Goal: Task Accomplishment & Management: Use online tool/utility

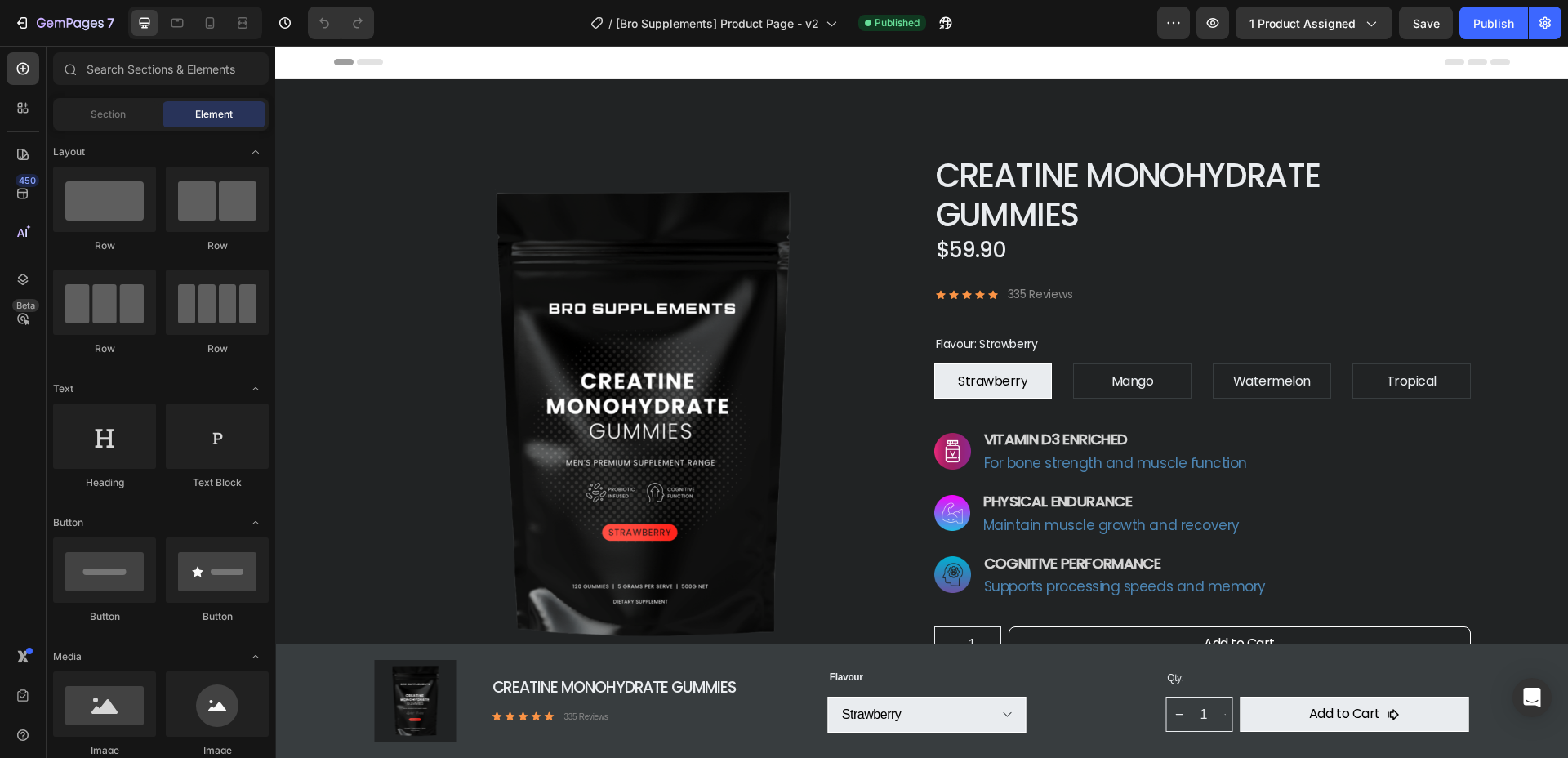
click at [690, 345] on img at bounding box center [641, 413] width 536 height 519
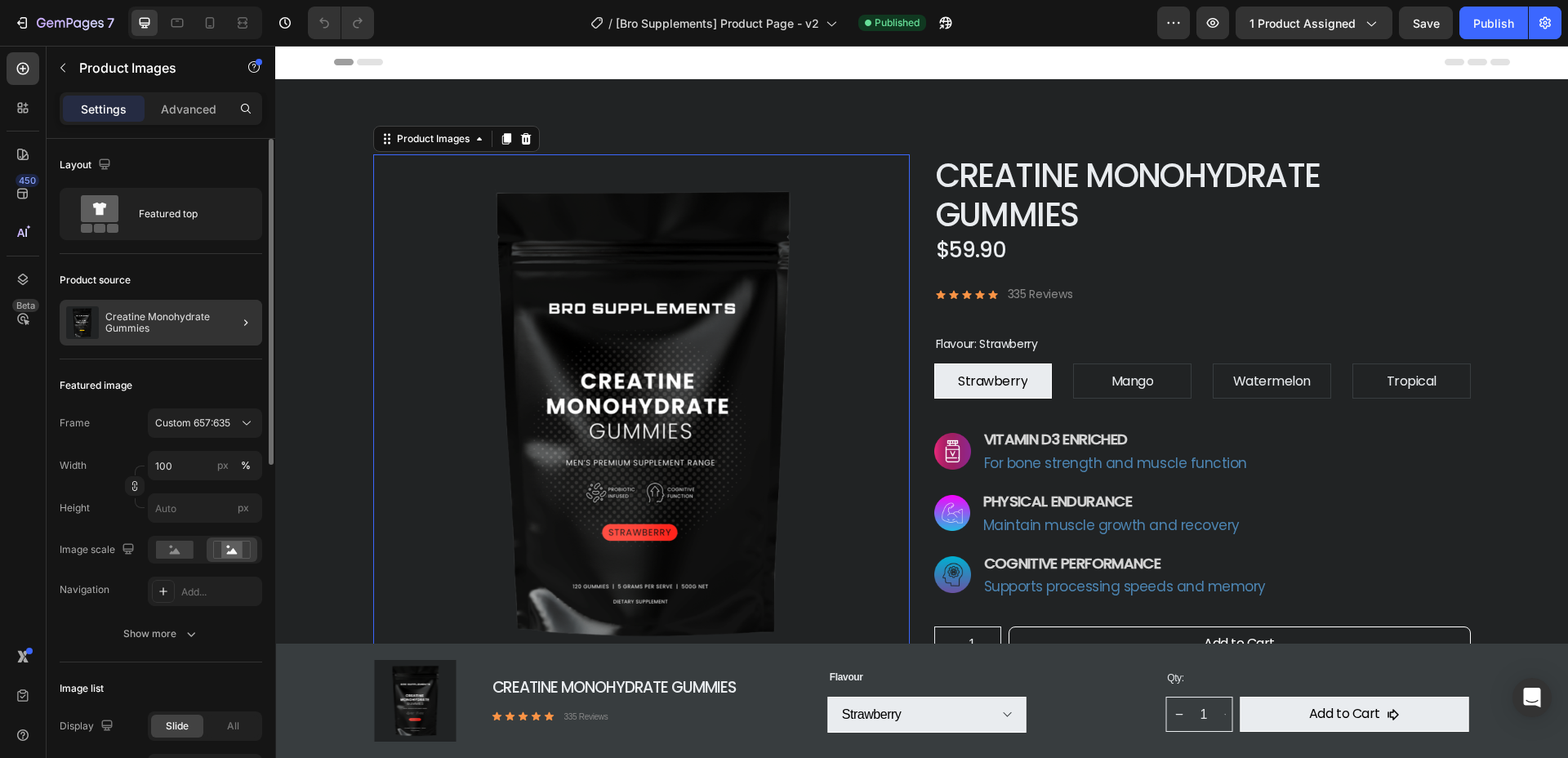
click at [222, 318] on div at bounding box center [239, 323] width 45 height 45
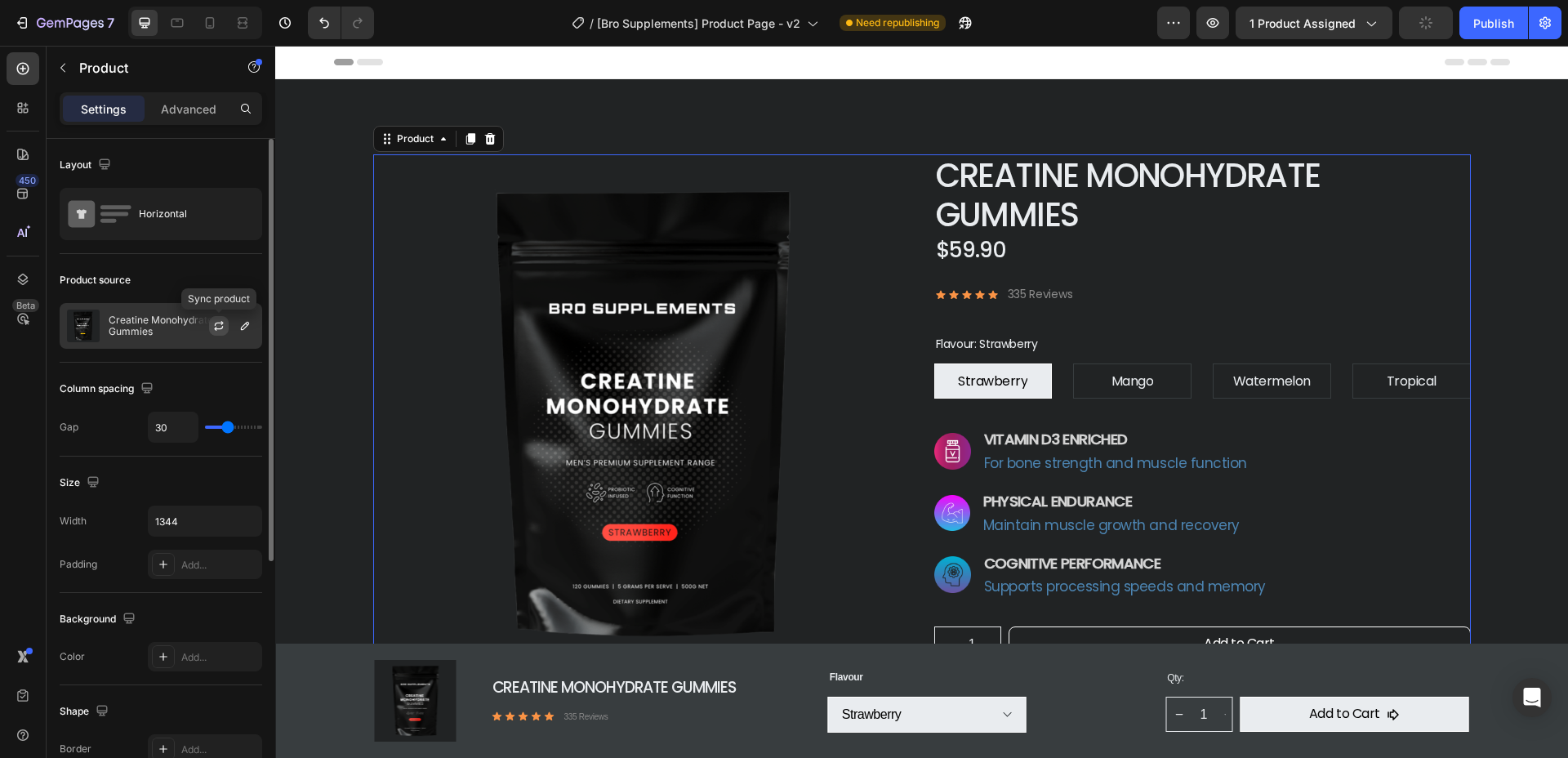
click at [222, 321] on icon "button" at bounding box center [219, 324] width 9 height 5
click at [245, 327] on icon "button" at bounding box center [244, 325] width 8 height 8
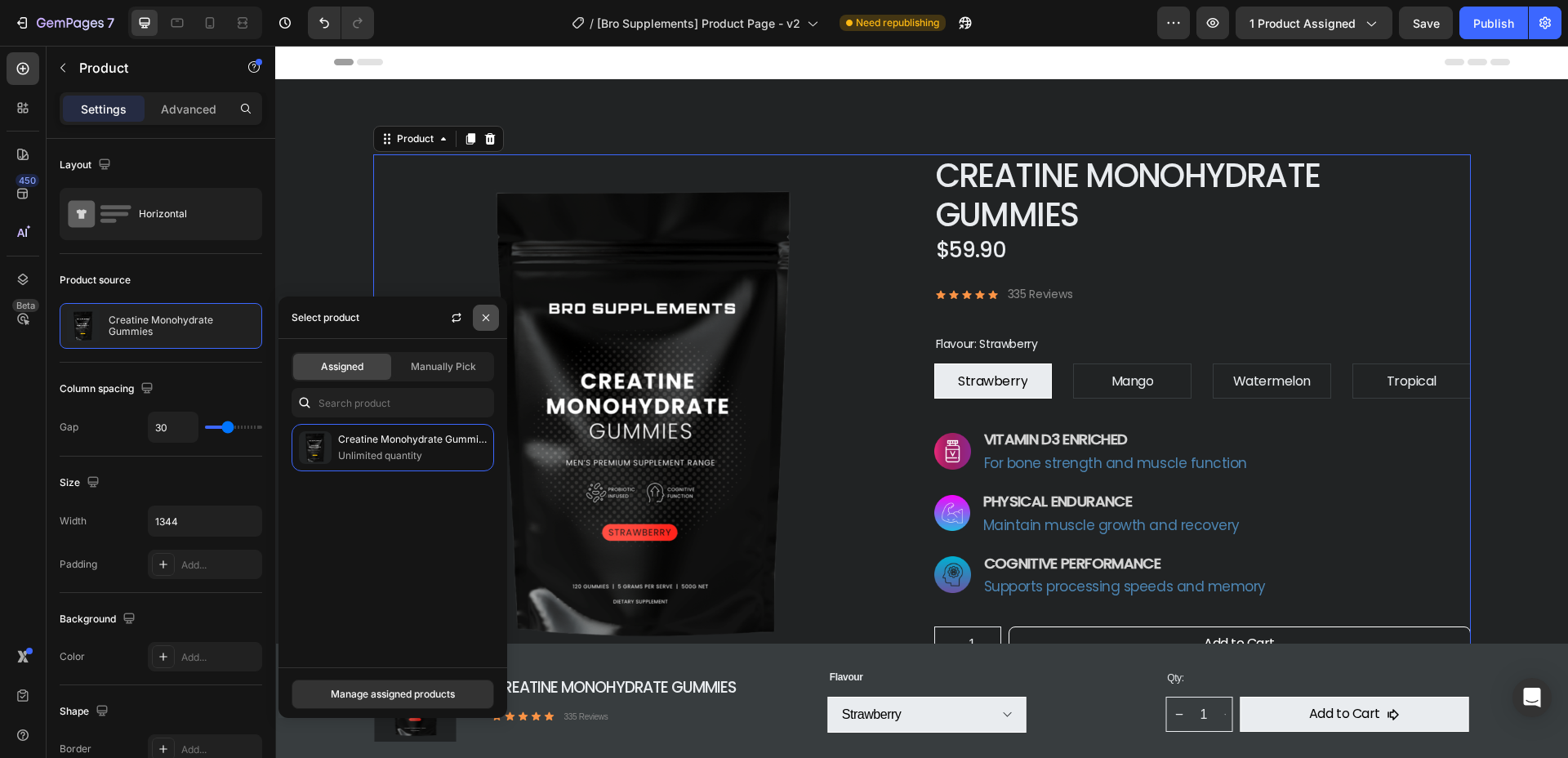
click at [488, 318] on icon "button" at bounding box center [486, 318] width 13 height 13
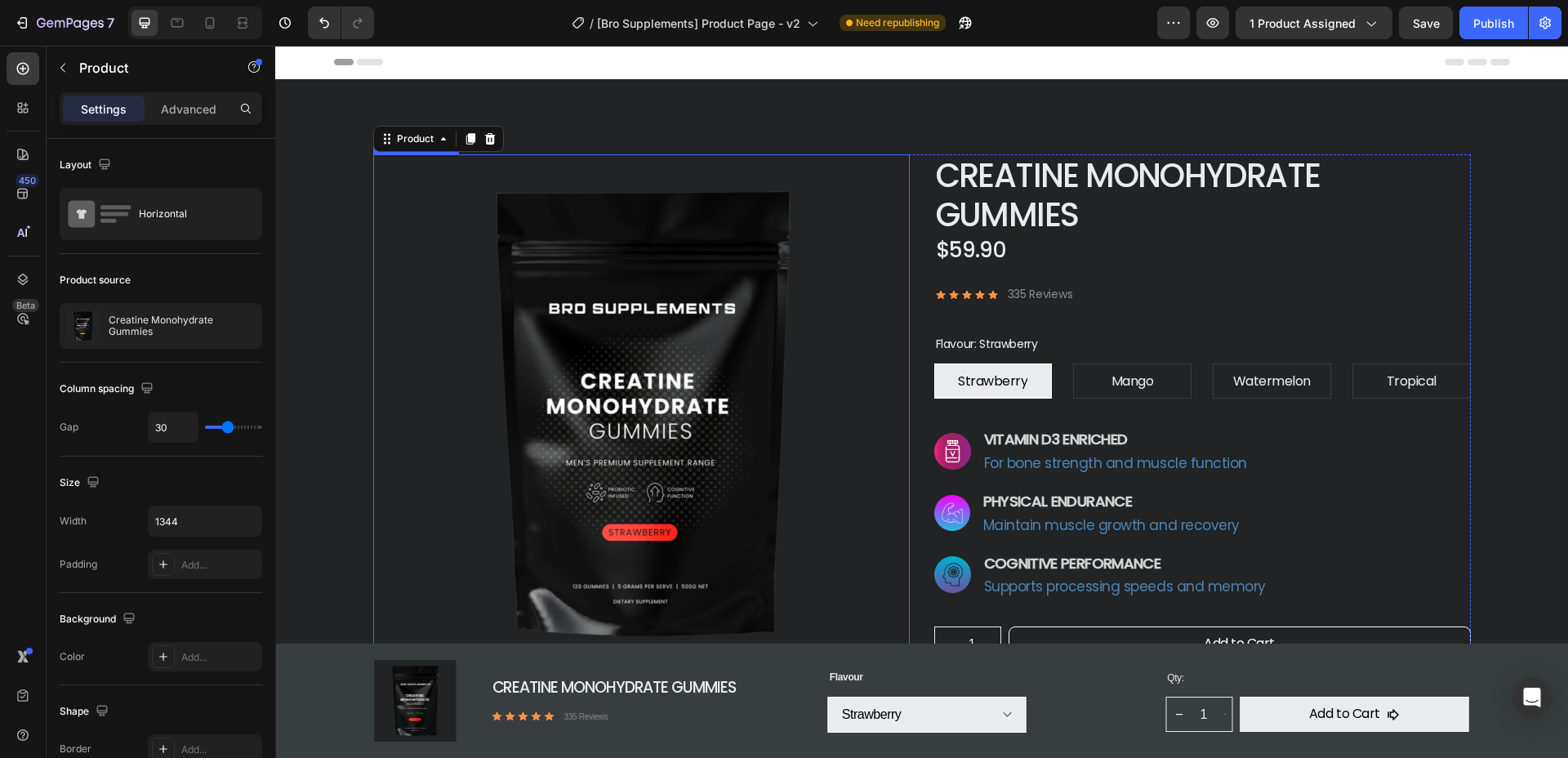
click at [583, 361] on img at bounding box center [641, 413] width 536 height 519
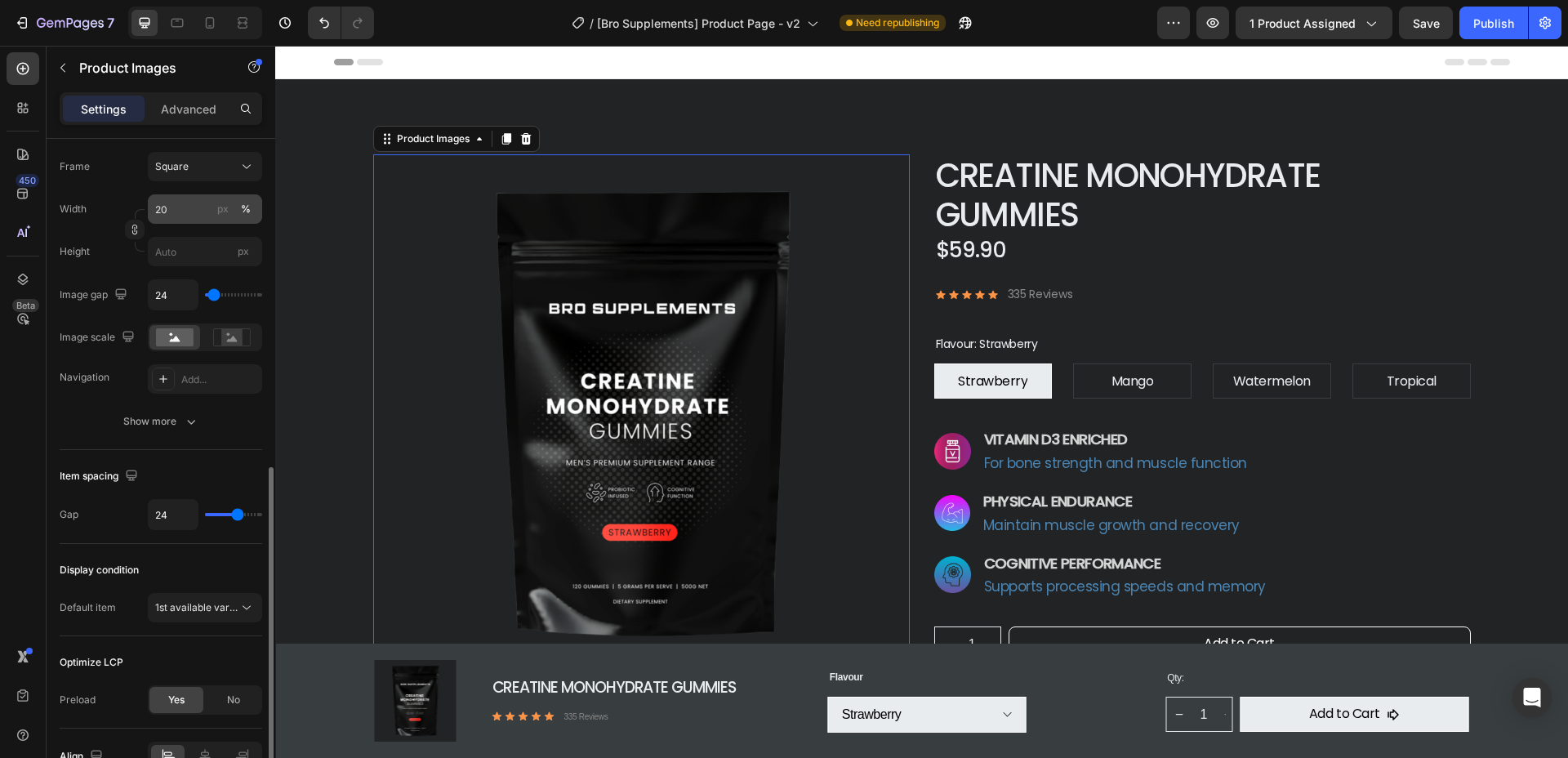
scroll to position [693, 0]
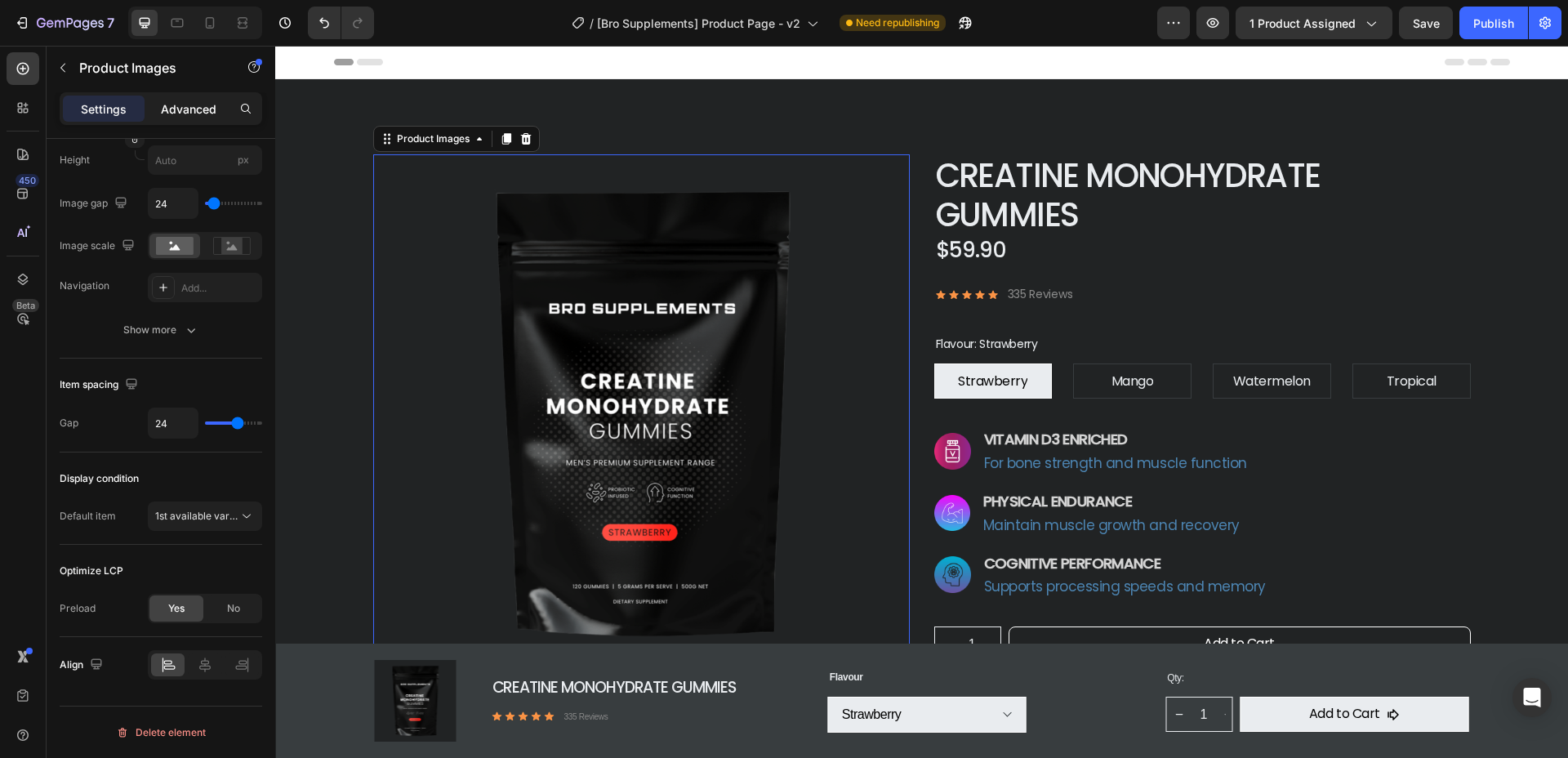
click at [181, 110] on p "Advanced" at bounding box center [188, 109] width 56 height 17
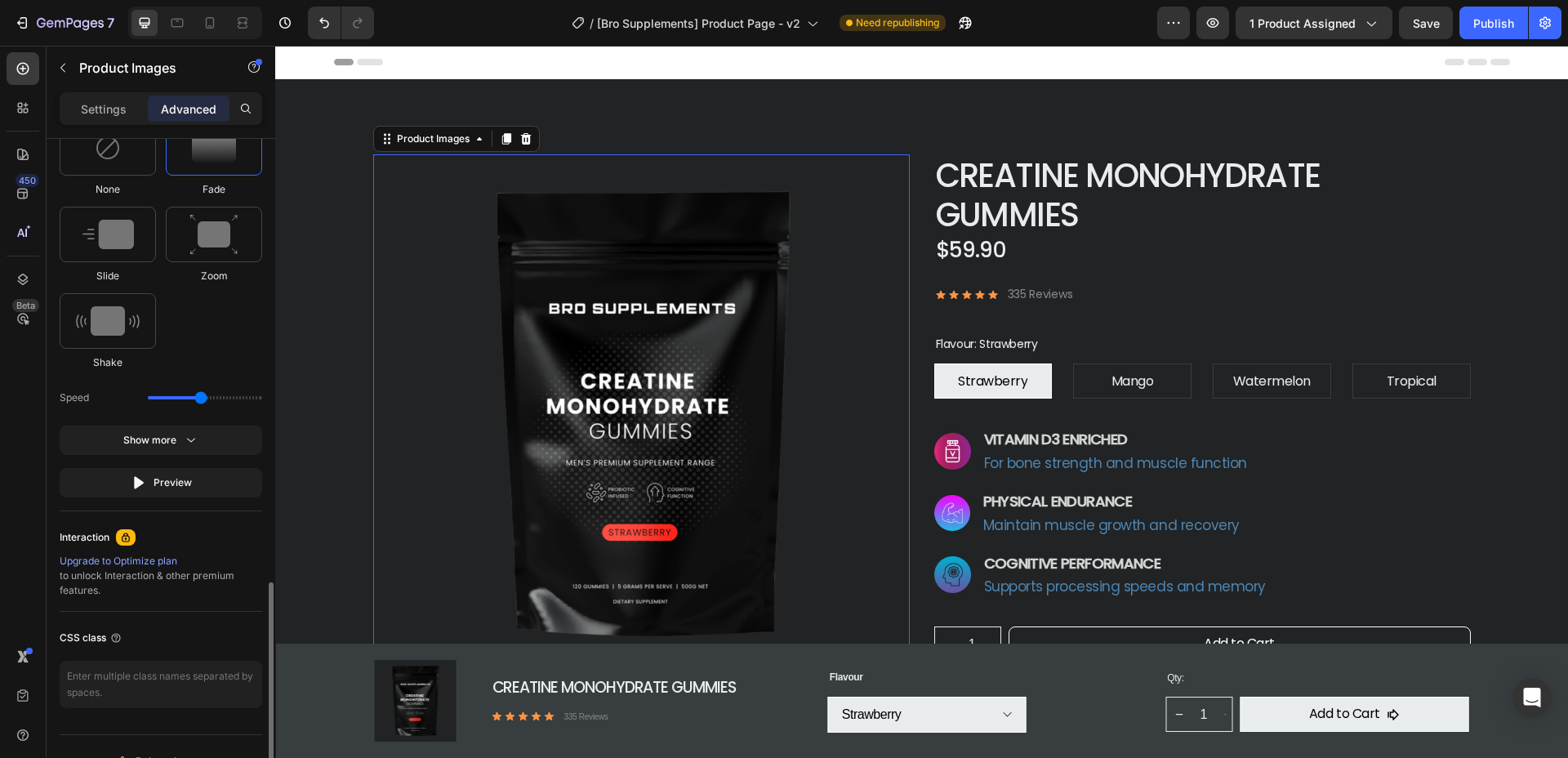
scroll to position [1098, 0]
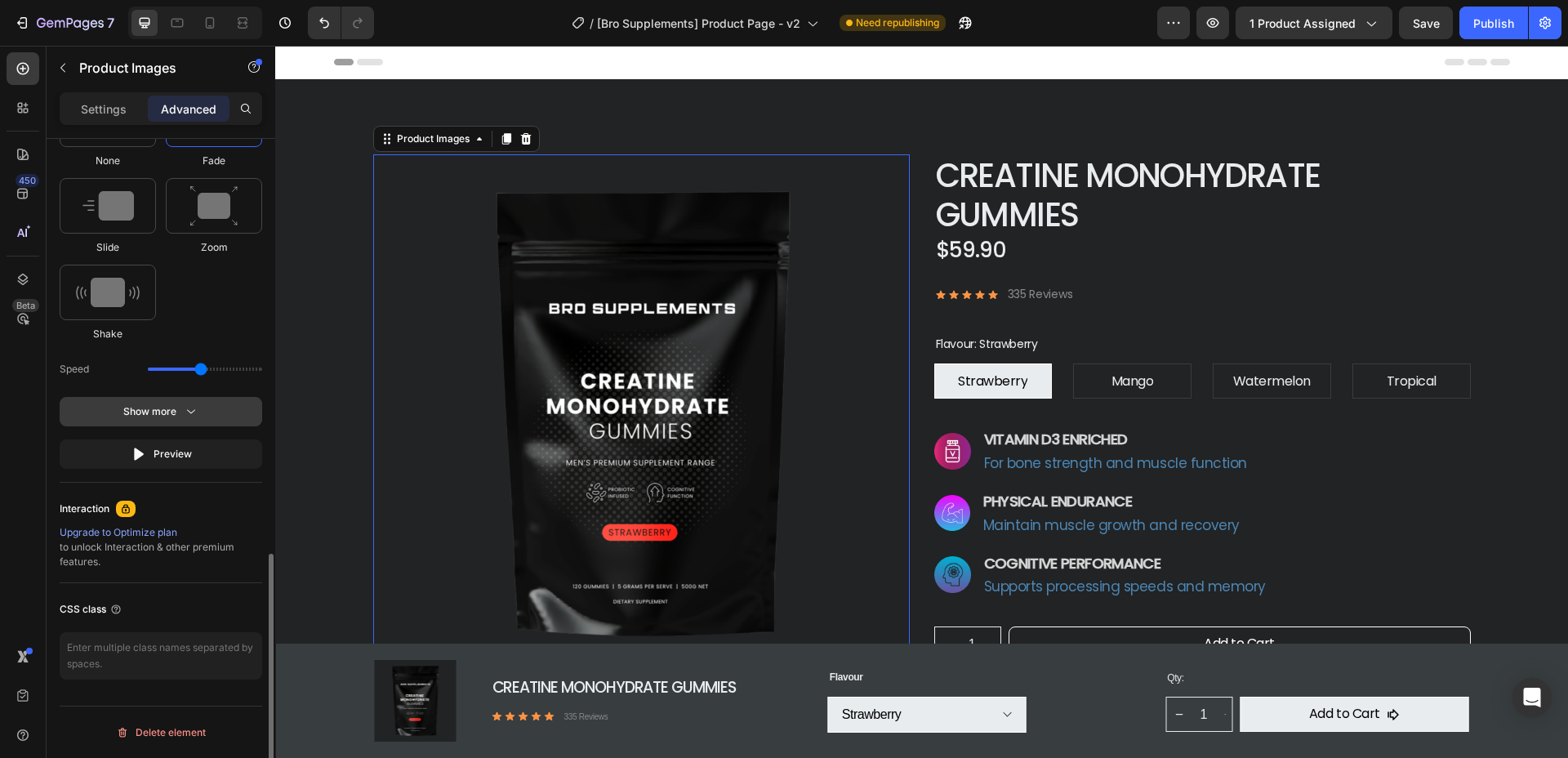
click at [187, 408] on icon "button" at bounding box center [191, 412] width 17 height 17
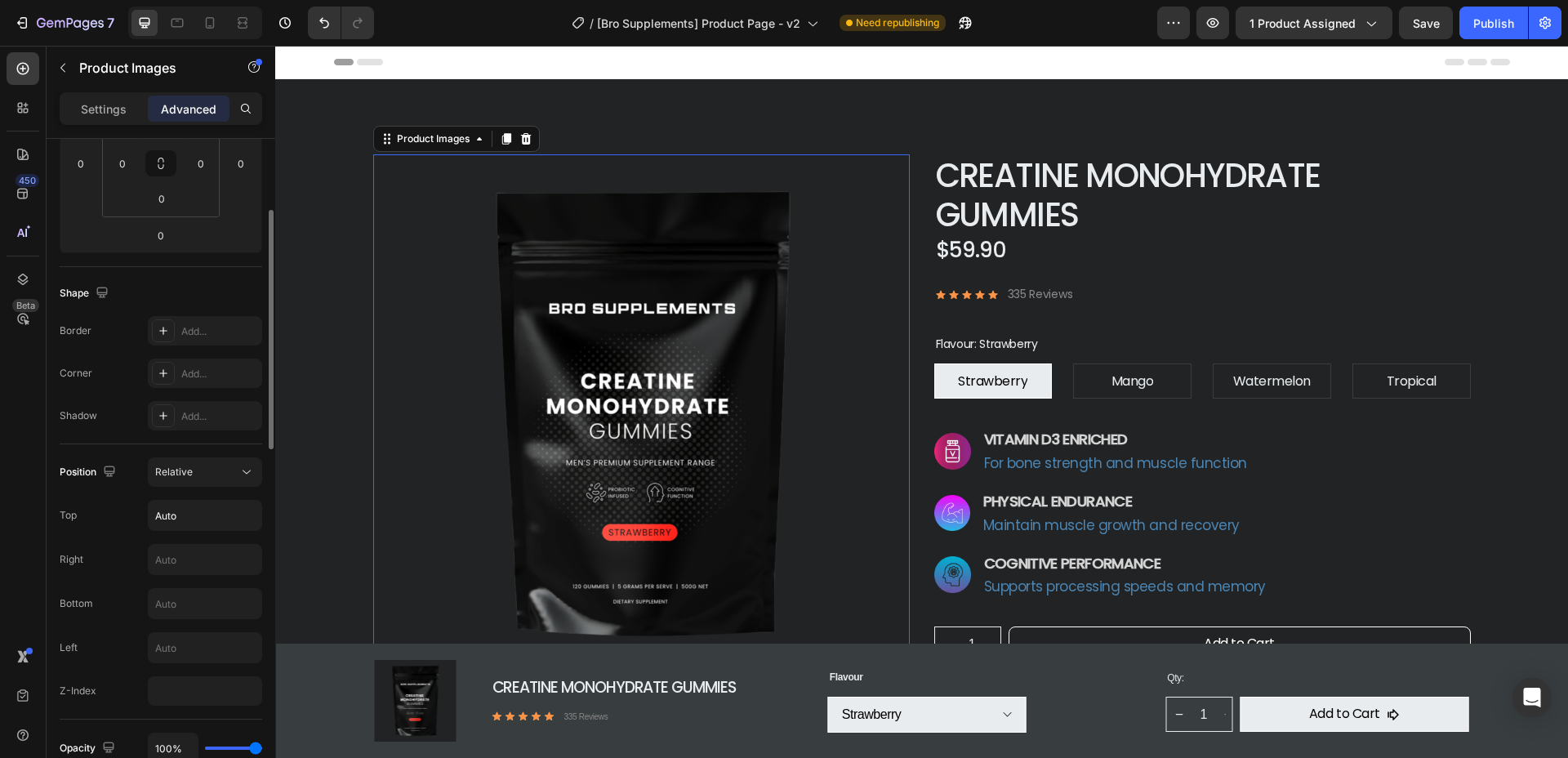
scroll to position [247, 0]
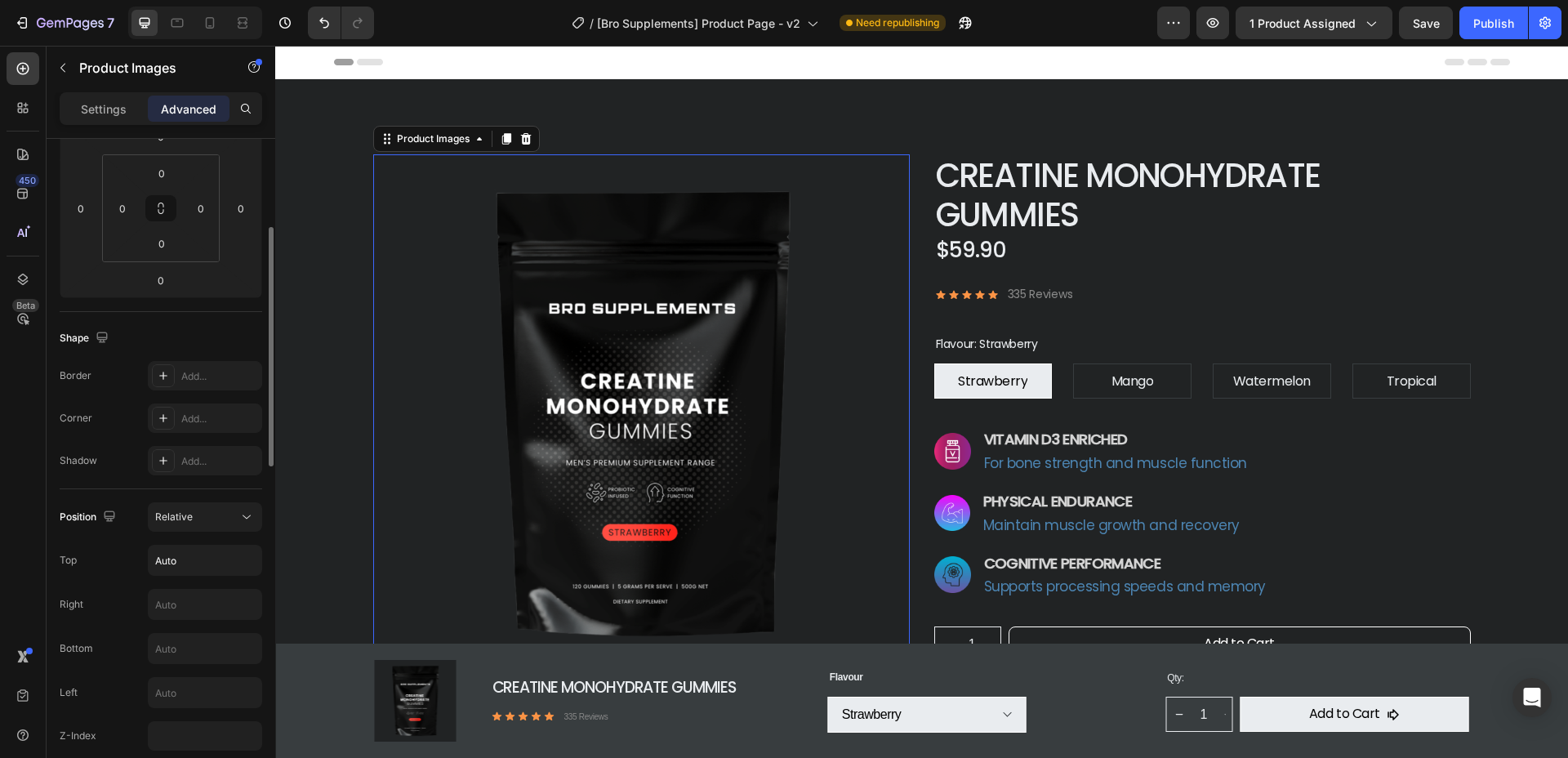
click at [678, 420] on img at bounding box center [641, 413] width 536 height 519
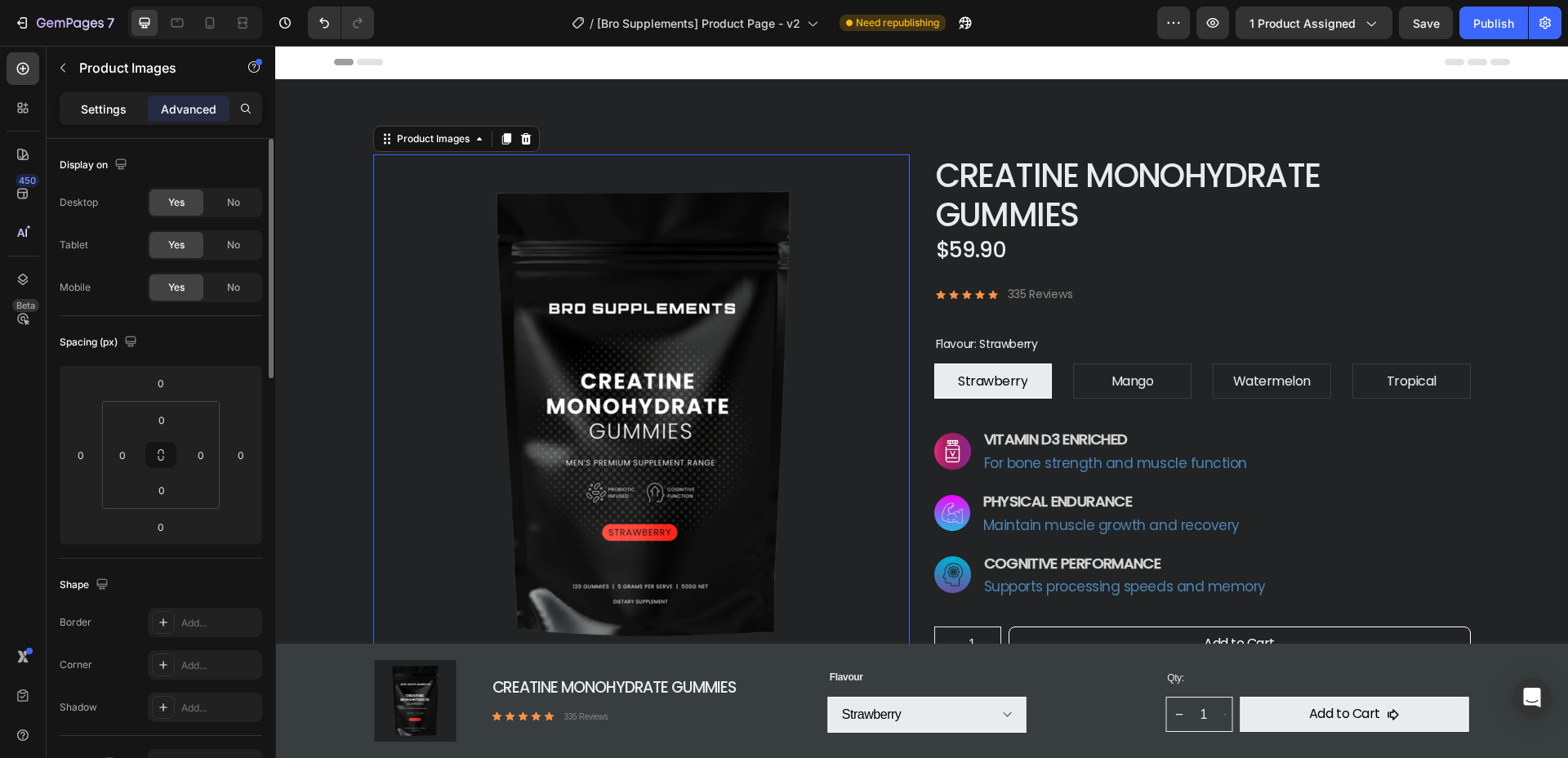
click at [124, 111] on p "Settings" at bounding box center [104, 109] width 45 height 17
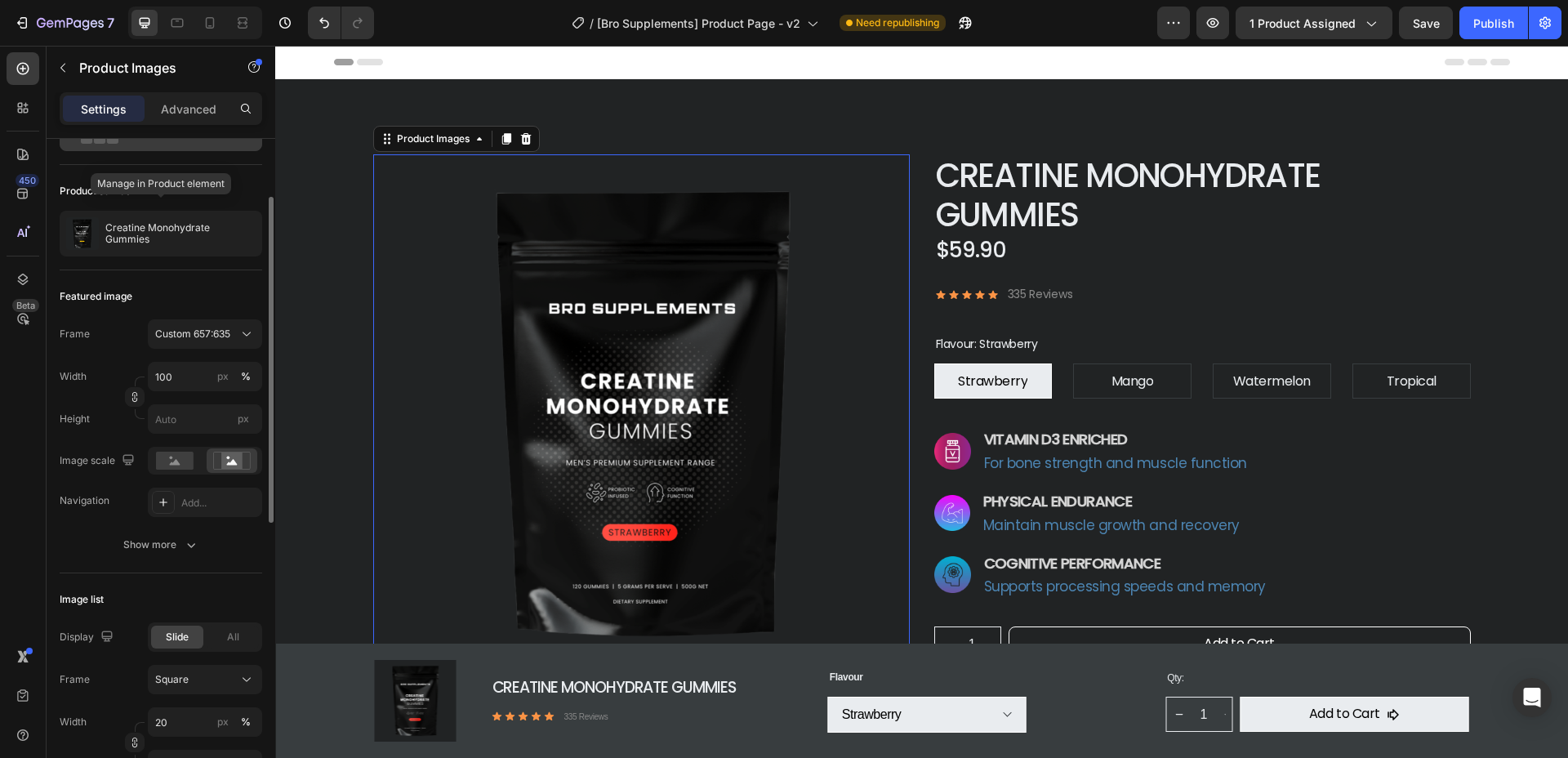
scroll to position [99, 0]
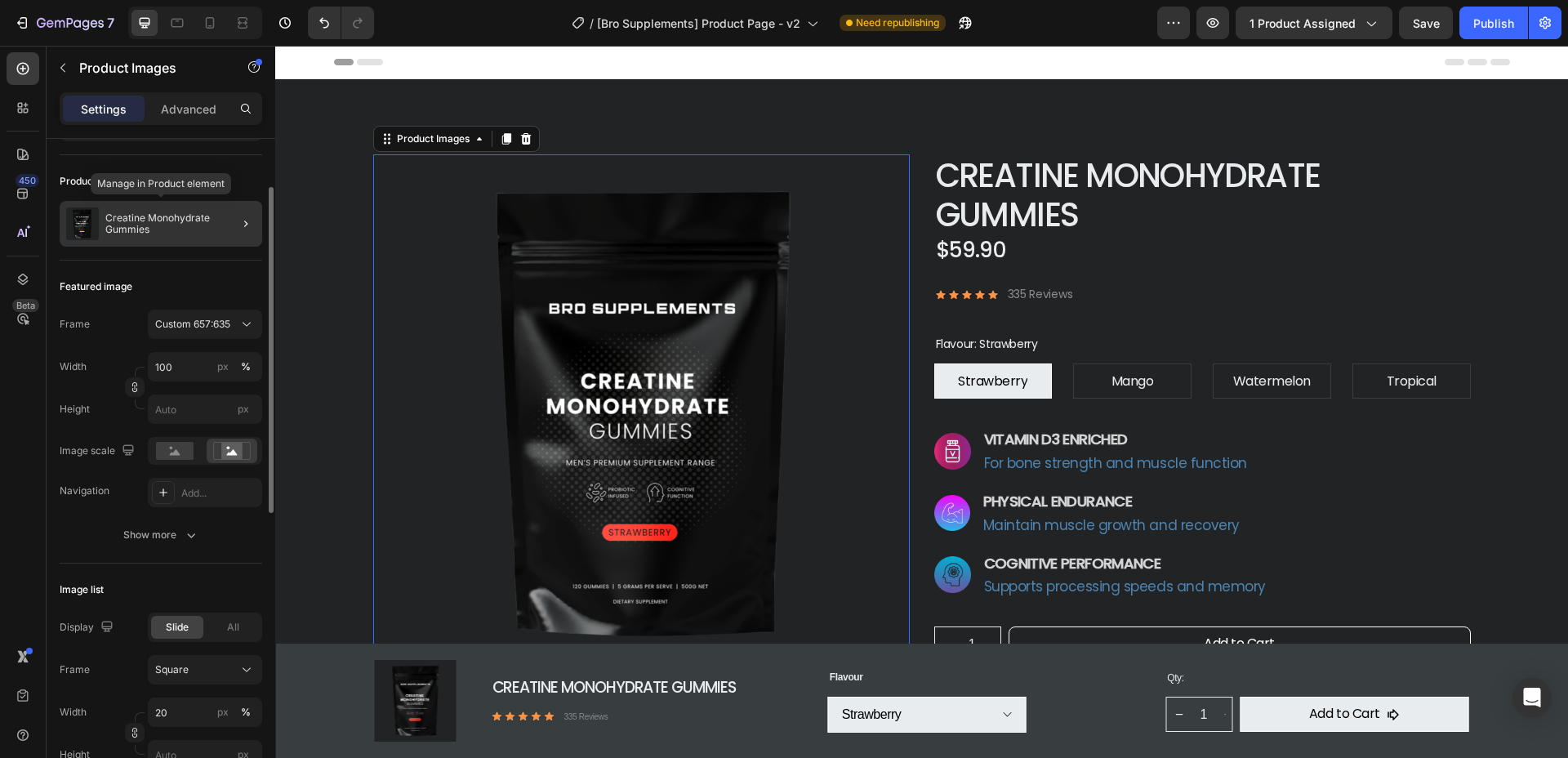
click at [106, 237] on div "Creatine Monohydrate Gummies" at bounding box center [160, 223] width 202 height 45
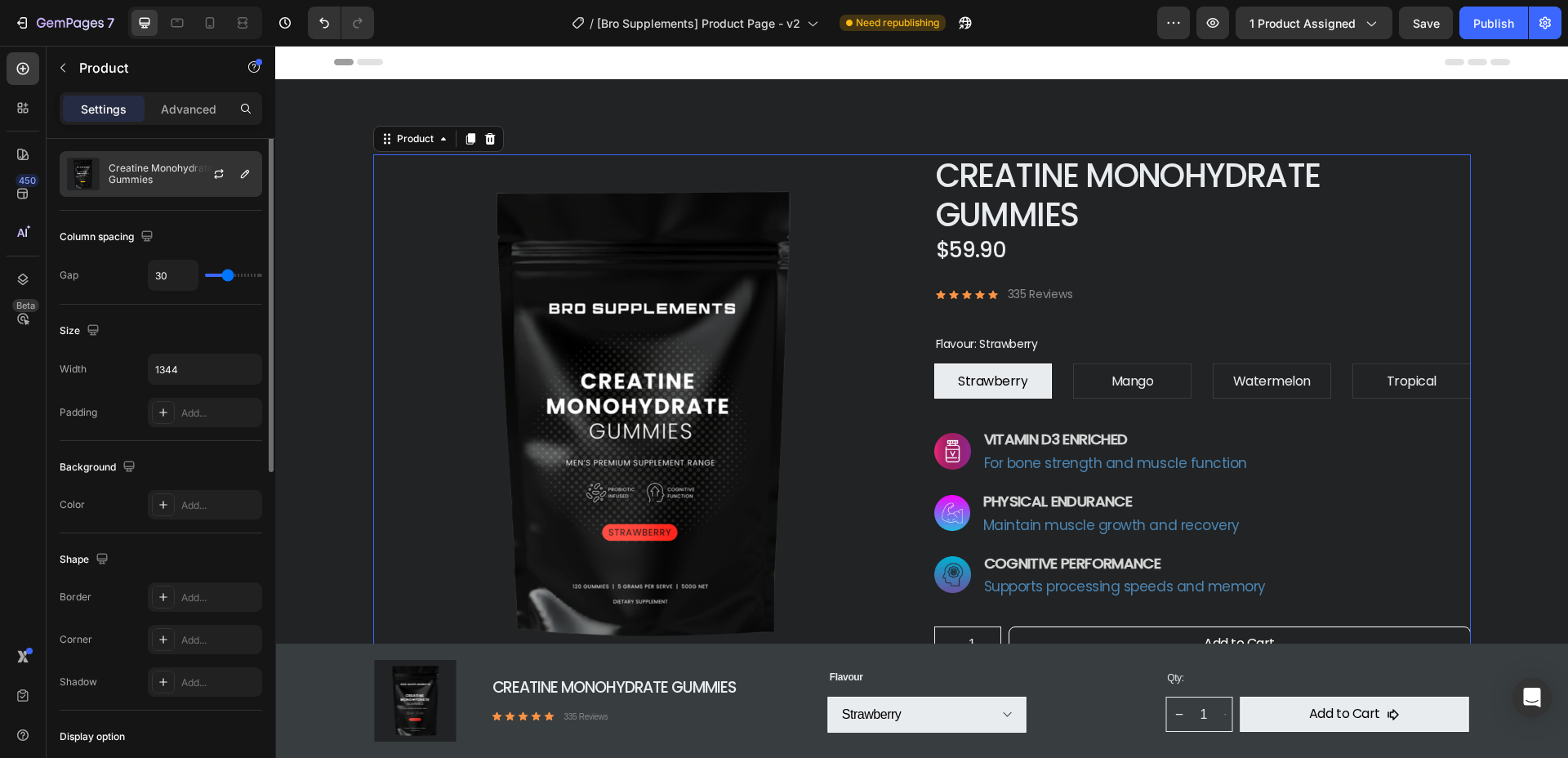
scroll to position [0, 0]
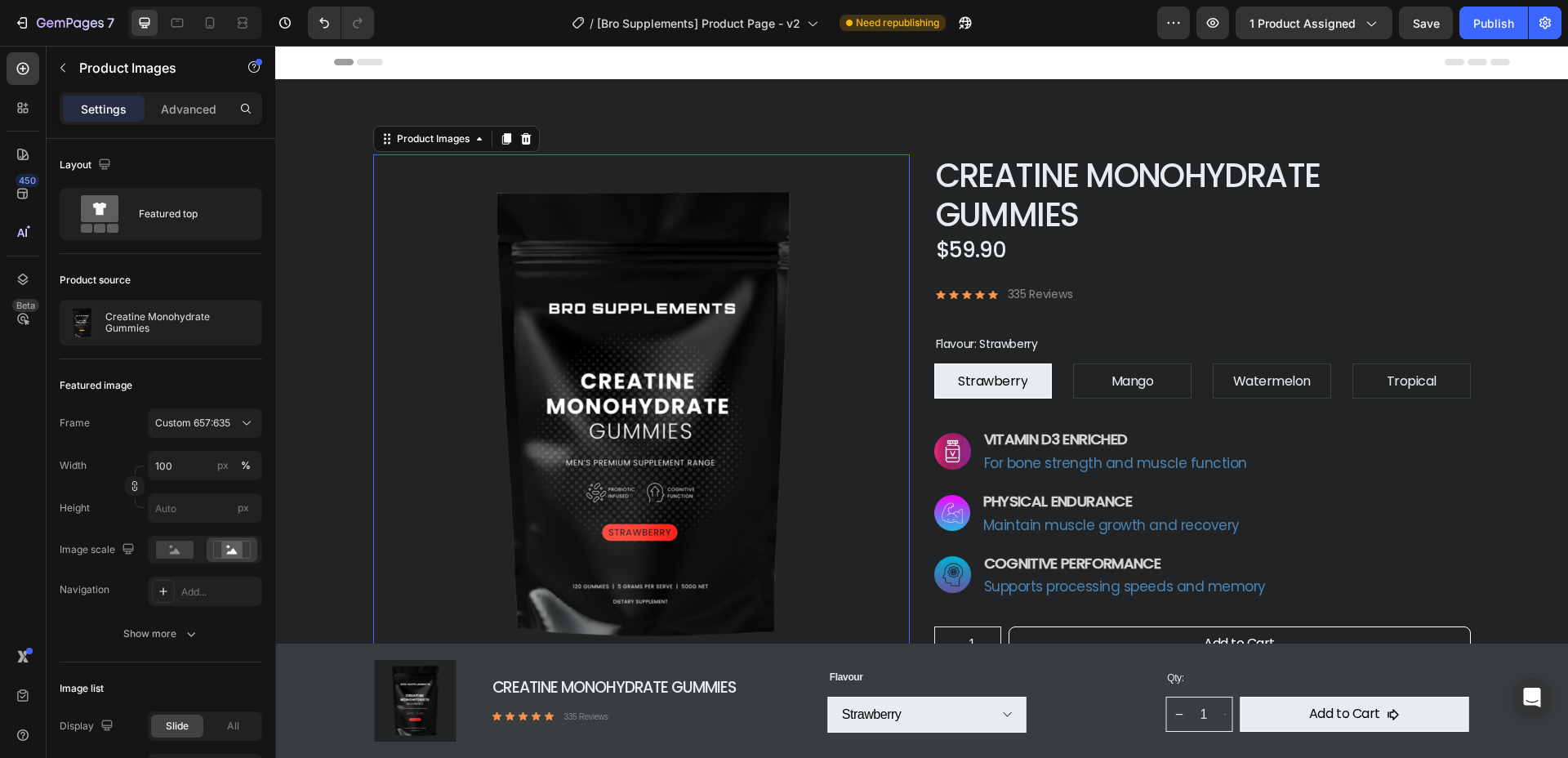
click at [686, 421] on img at bounding box center [641, 413] width 536 height 519
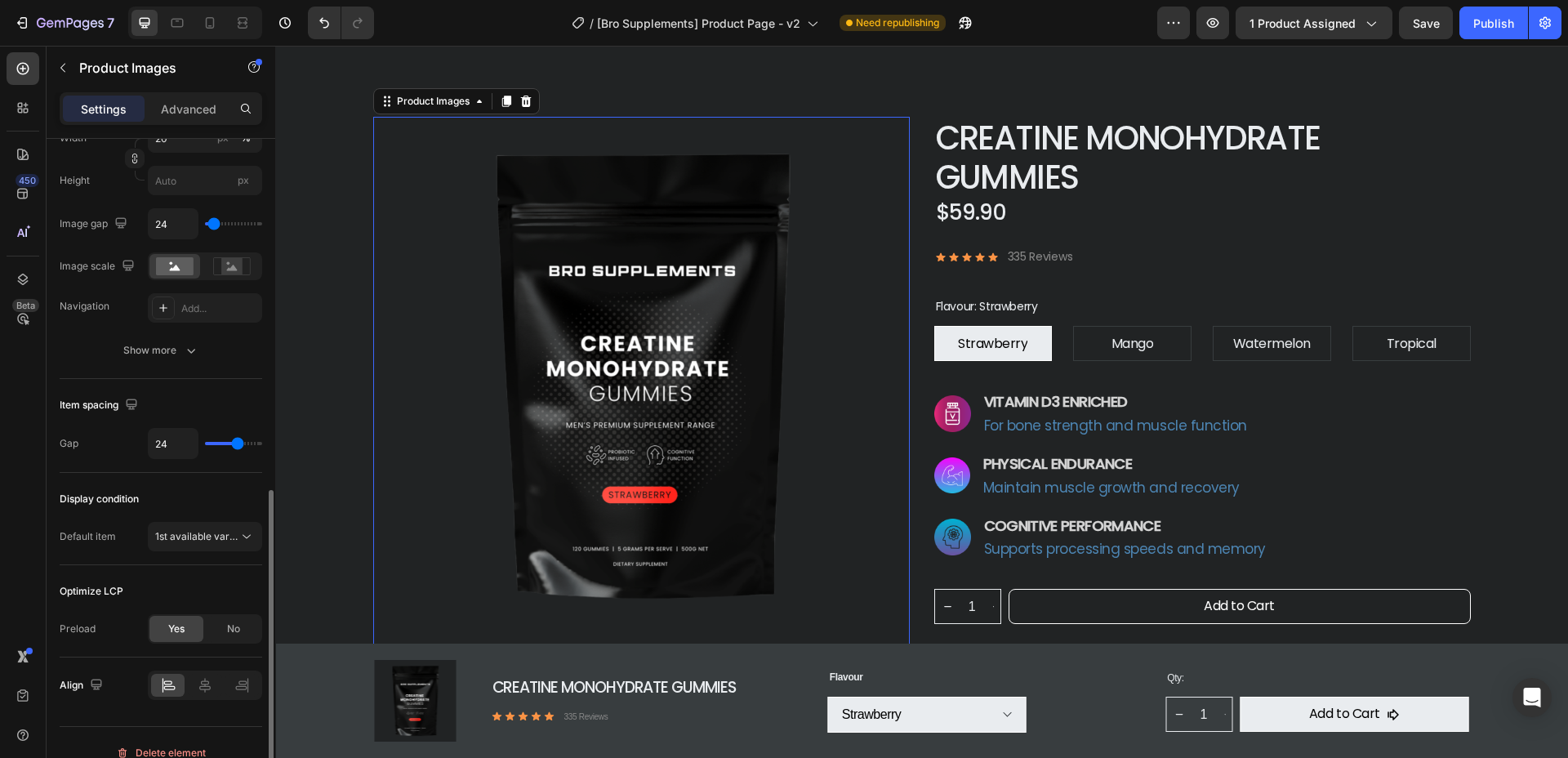
scroll to position [693, 0]
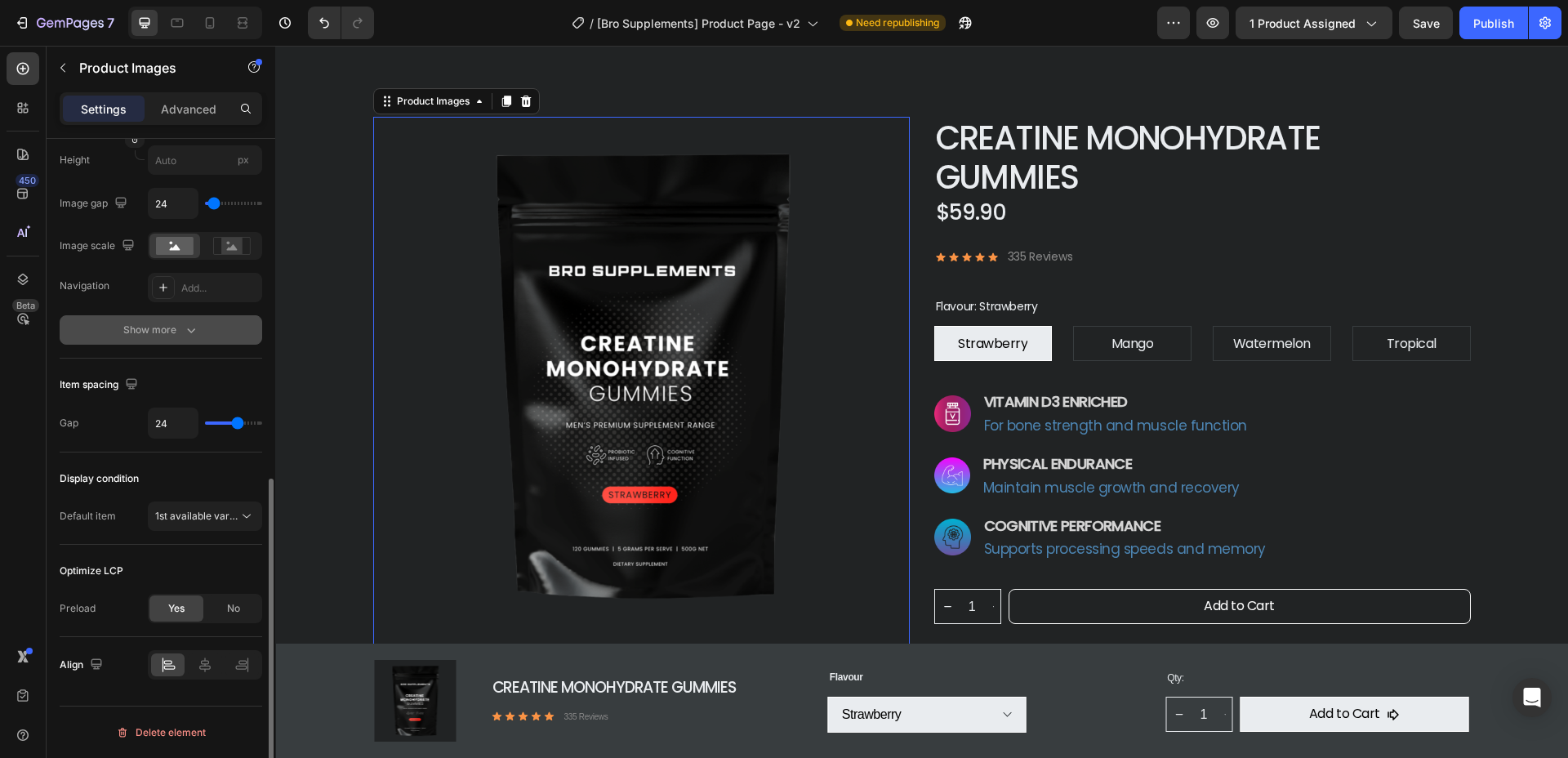
click at [183, 331] on icon "button" at bounding box center [191, 330] width 17 height 17
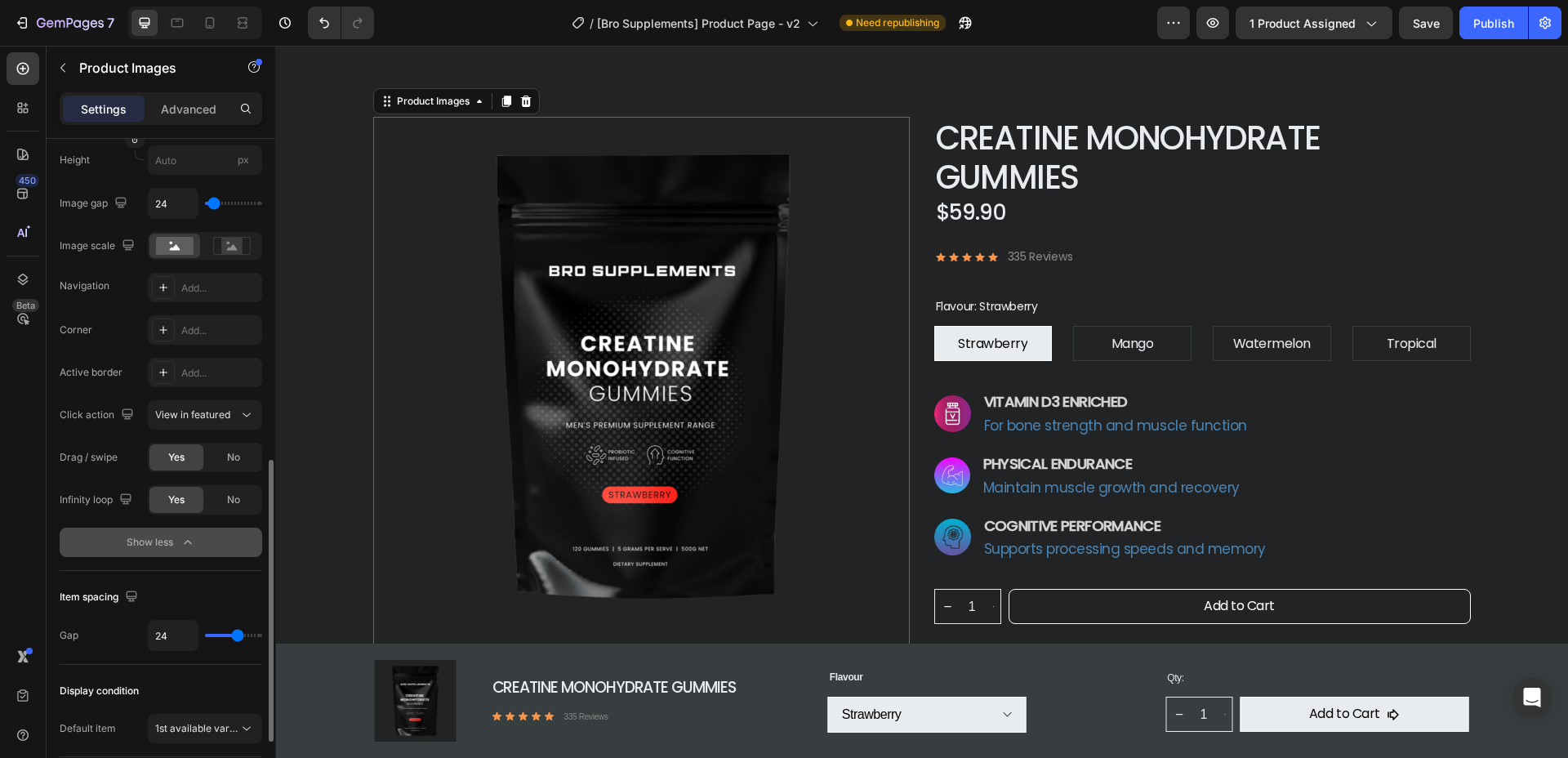
scroll to position [905, 0]
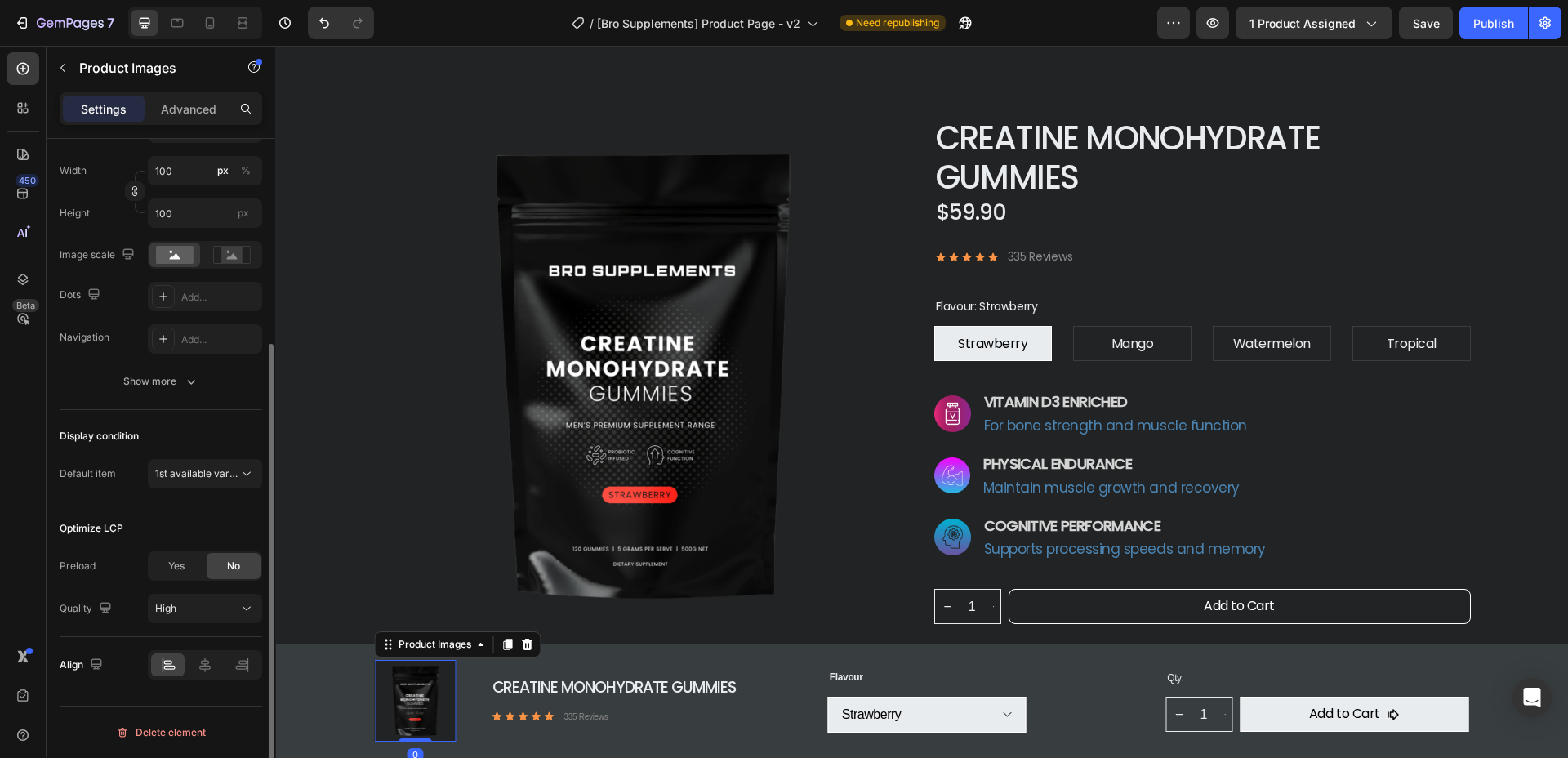
click at [409, 702] on img at bounding box center [416, 701] width 82 height 82
click at [546, 716] on div "Icon 0" at bounding box center [549, 716] width 13 height 13
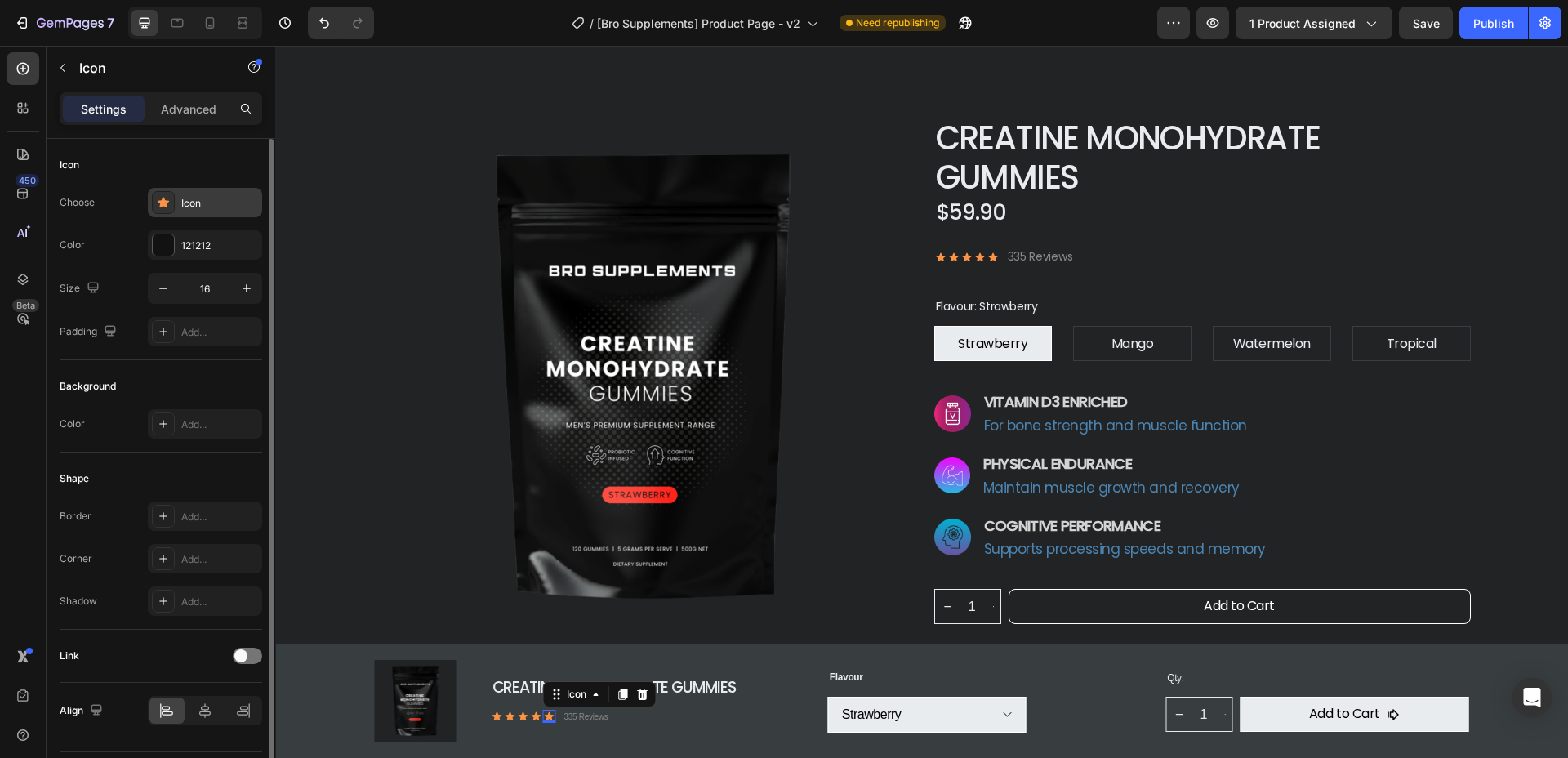
click at [166, 206] on icon at bounding box center [163, 202] width 11 height 10
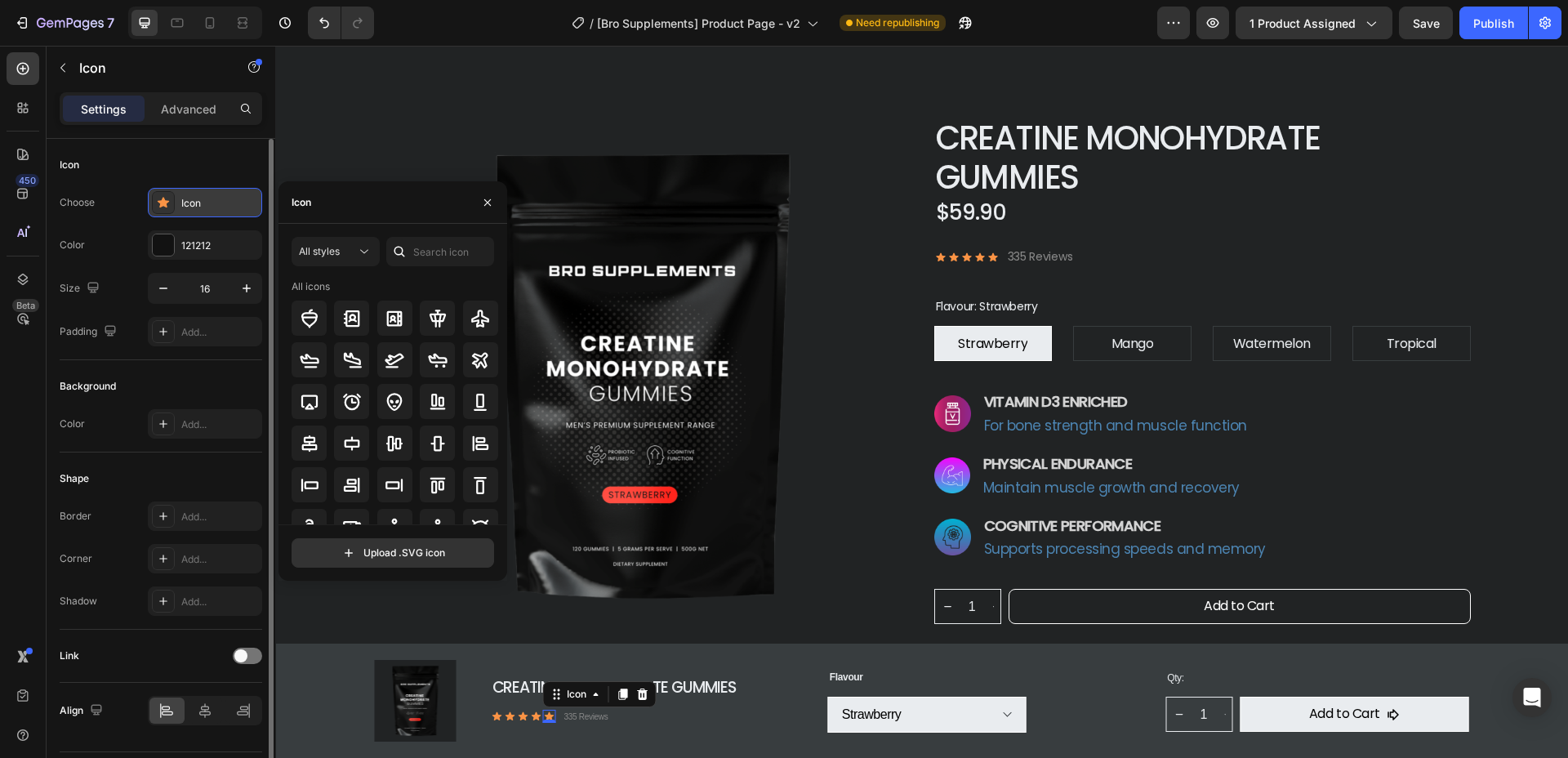
click at [166, 206] on icon at bounding box center [163, 202] width 11 height 10
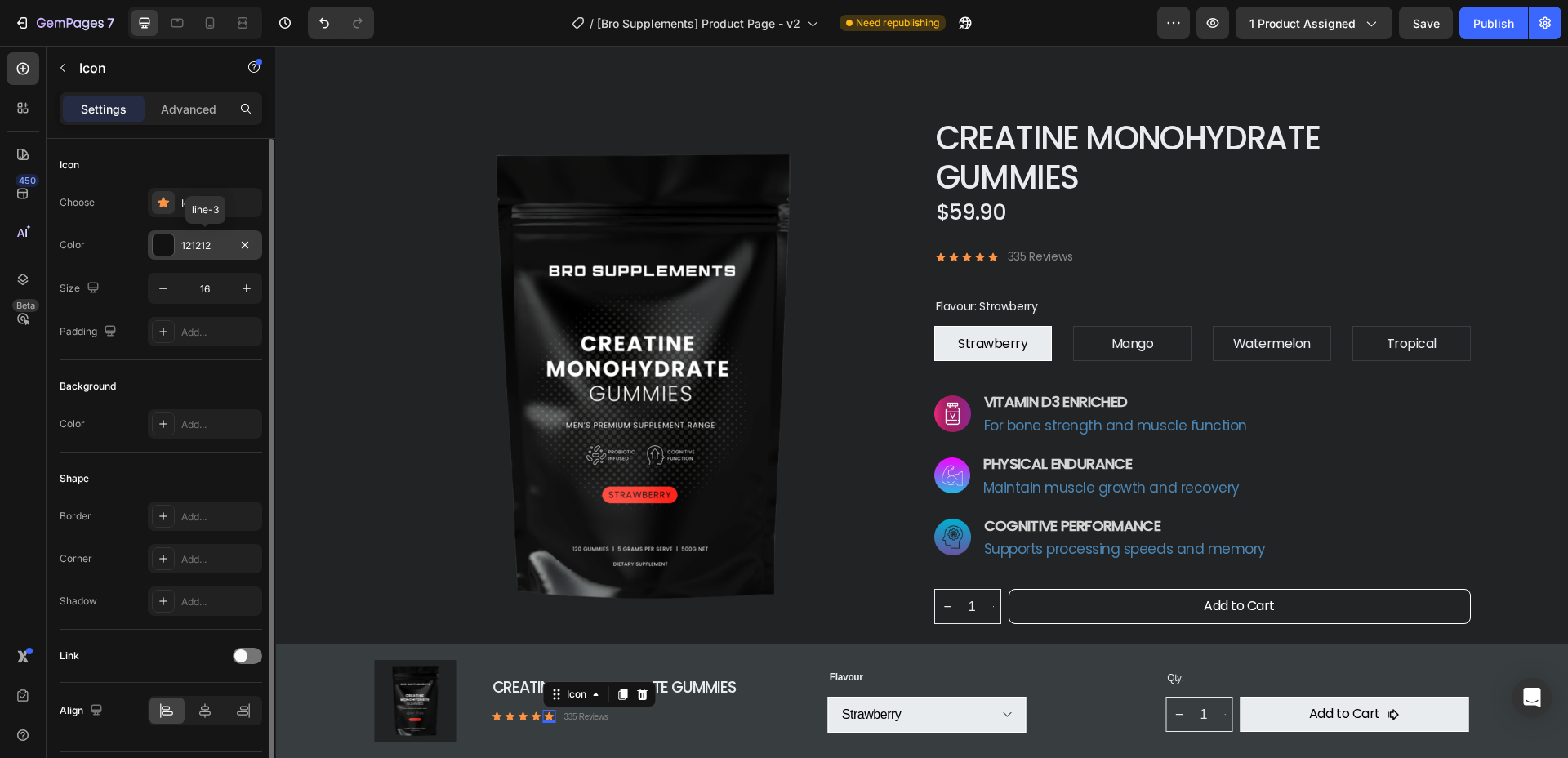
click at [168, 248] on div at bounding box center [163, 245] width 21 height 21
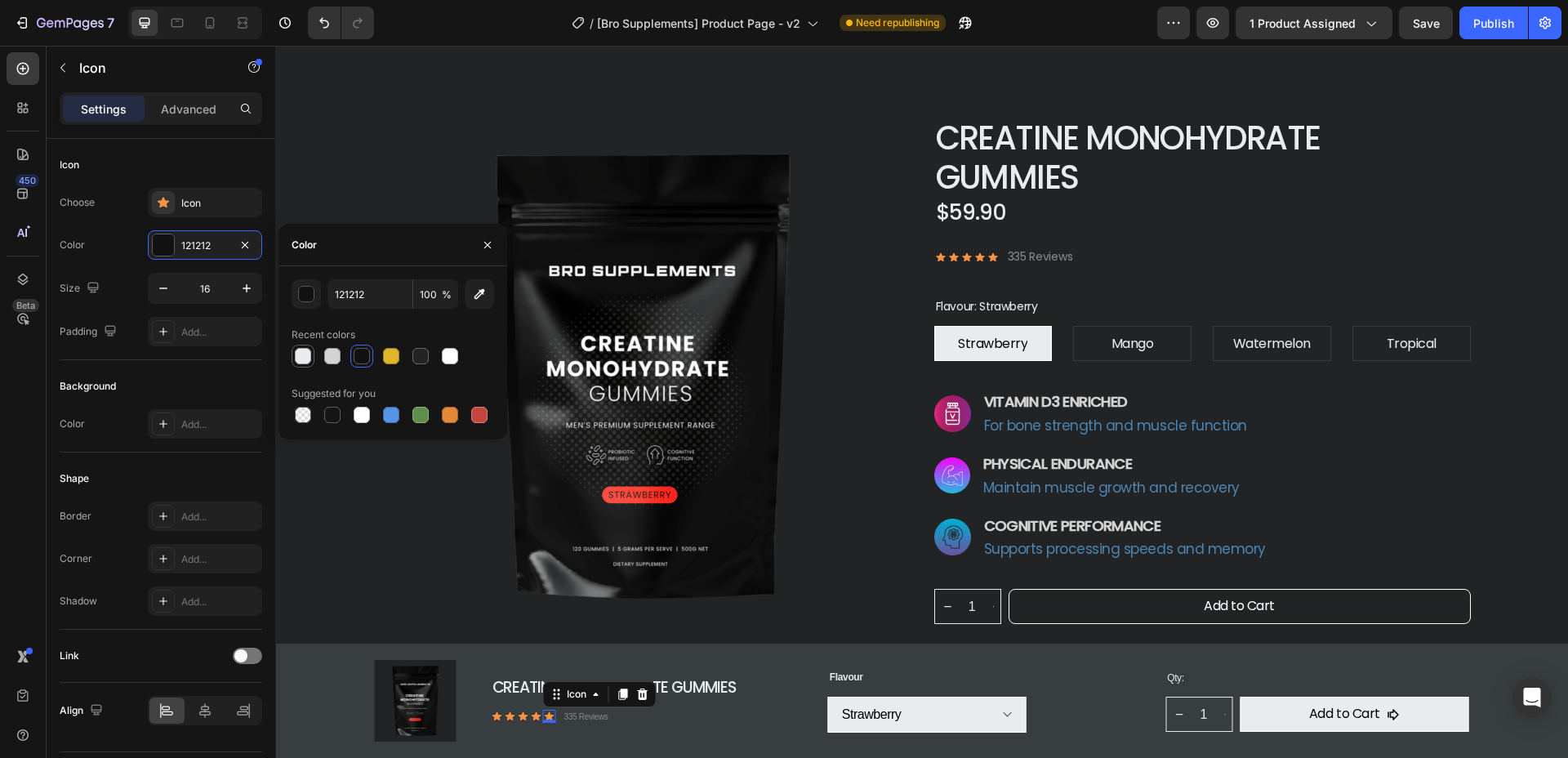
click at [303, 361] on div at bounding box center [303, 356] width 17 height 17
type input "E9ECEF"
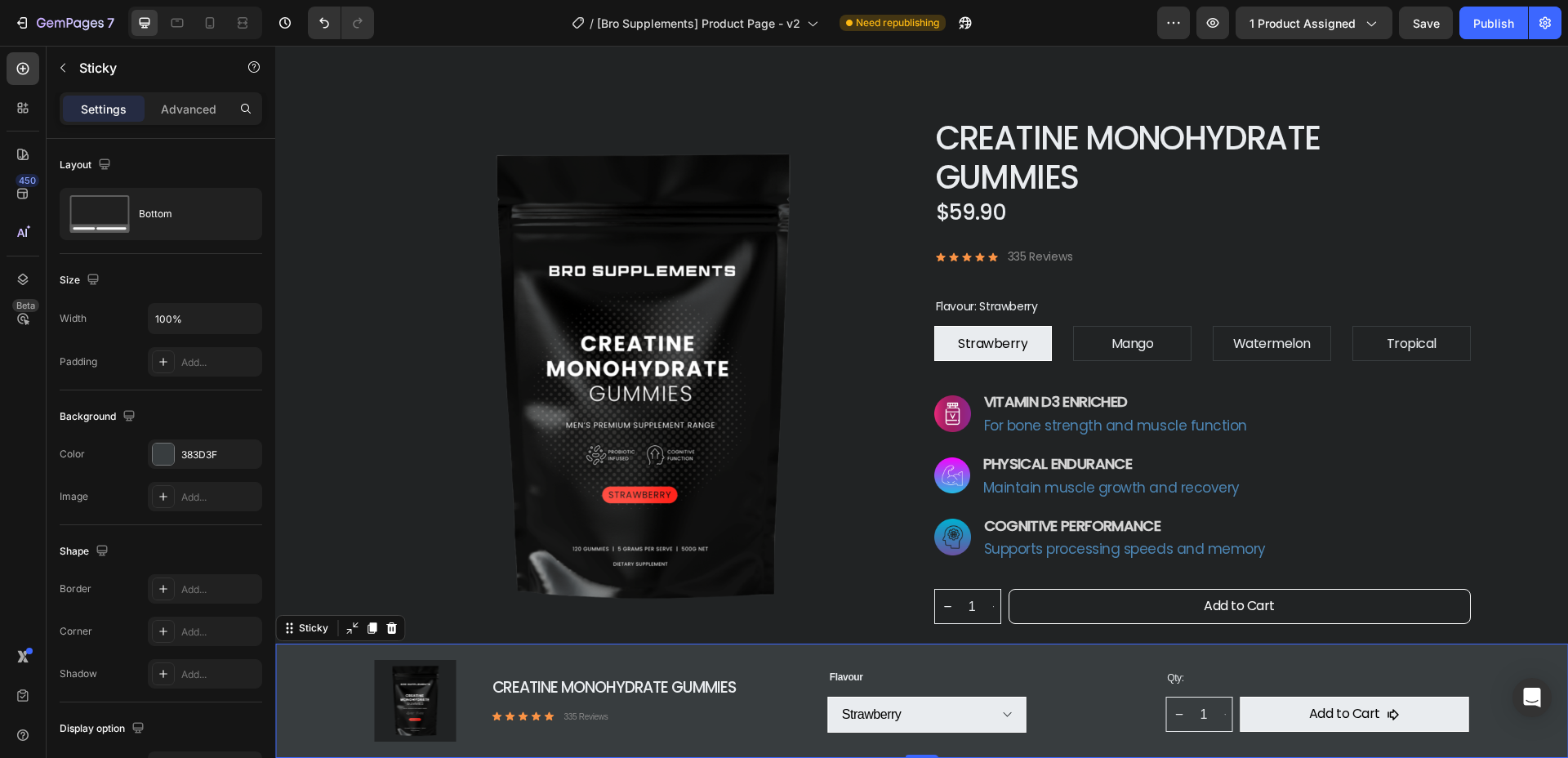
click at [331, 714] on div "Product Images Creatine Monohydrate Gummies Product Title Icon Icon Icon Icon I…" at bounding box center [922, 700] width 1292 height 114
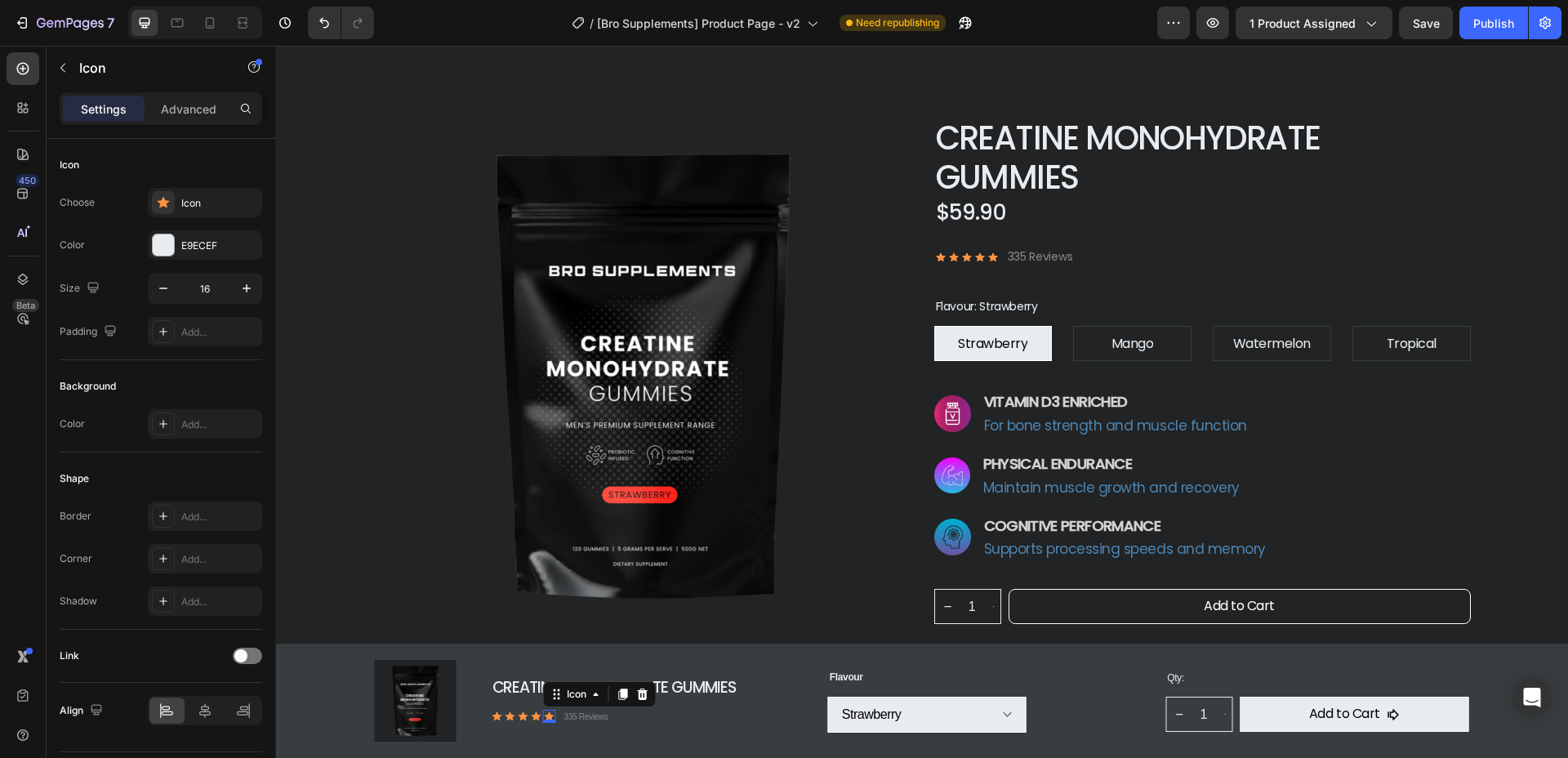
click at [548, 720] on div "Icon 0" at bounding box center [549, 716] width 13 height 13
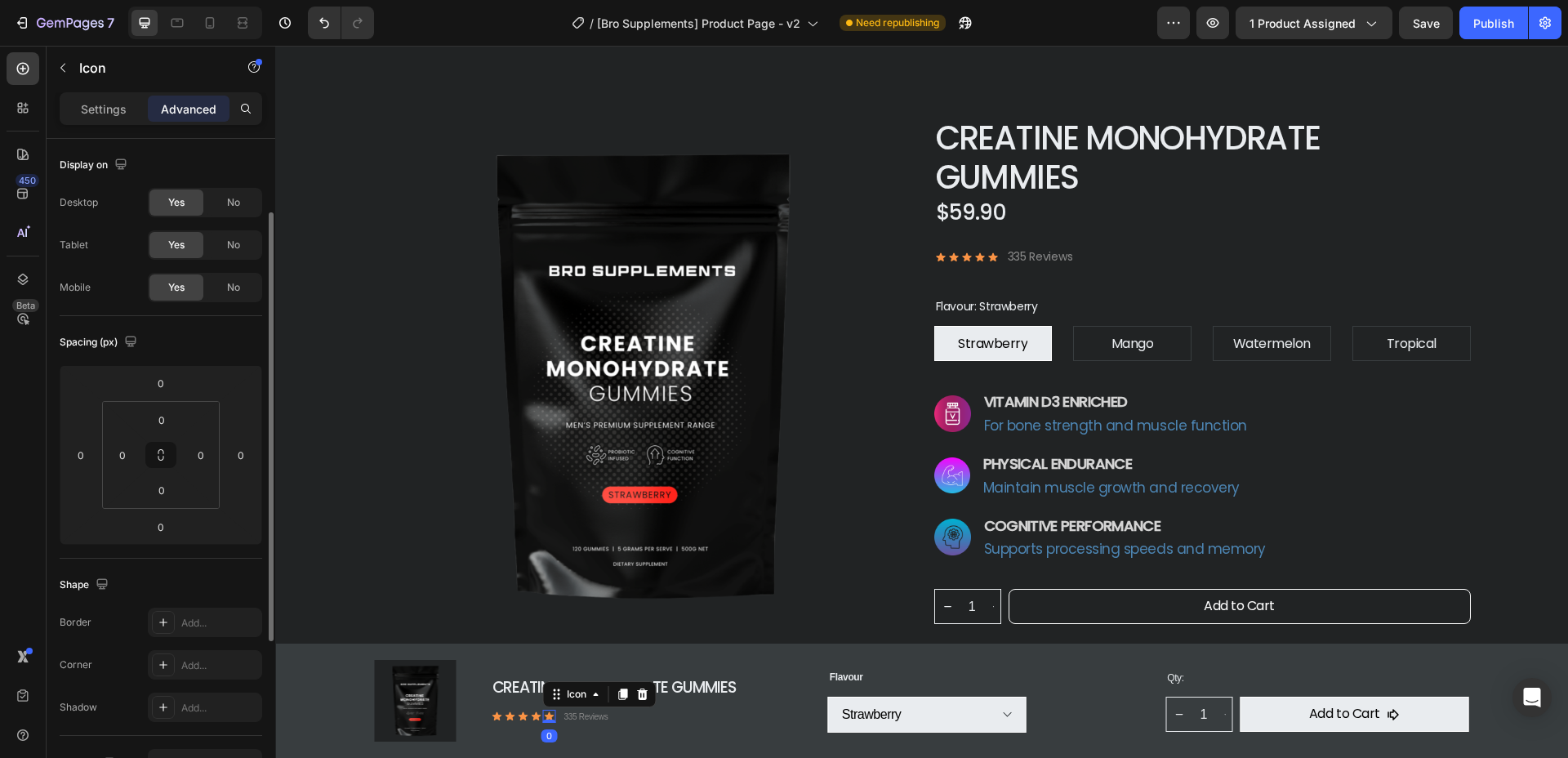
scroll to position [367, 0]
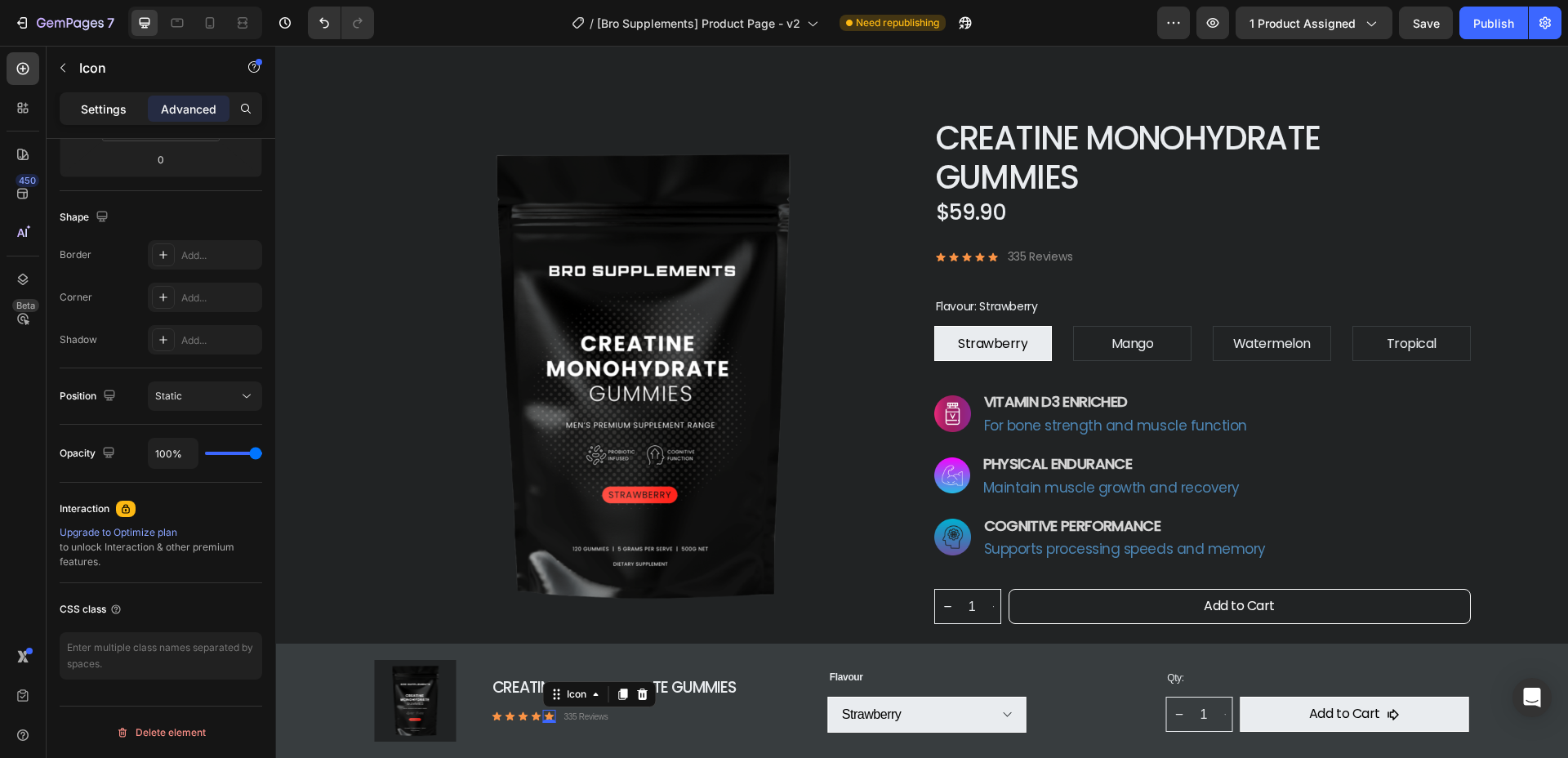
click at [108, 118] on div "Settings" at bounding box center [104, 109] width 82 height 26
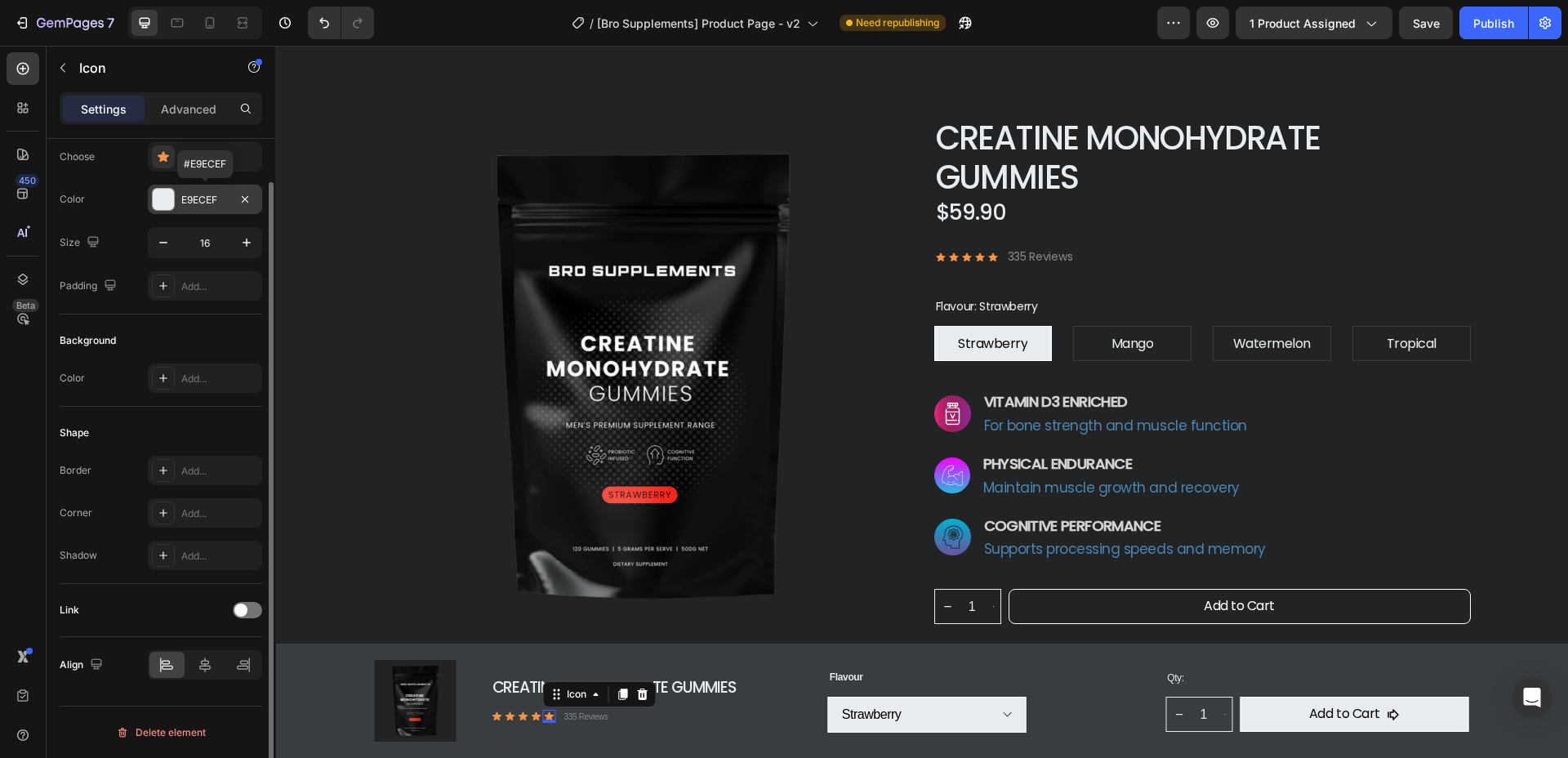
click at [160, 204] on div at bounding box center [163, 199] width 21 height 21
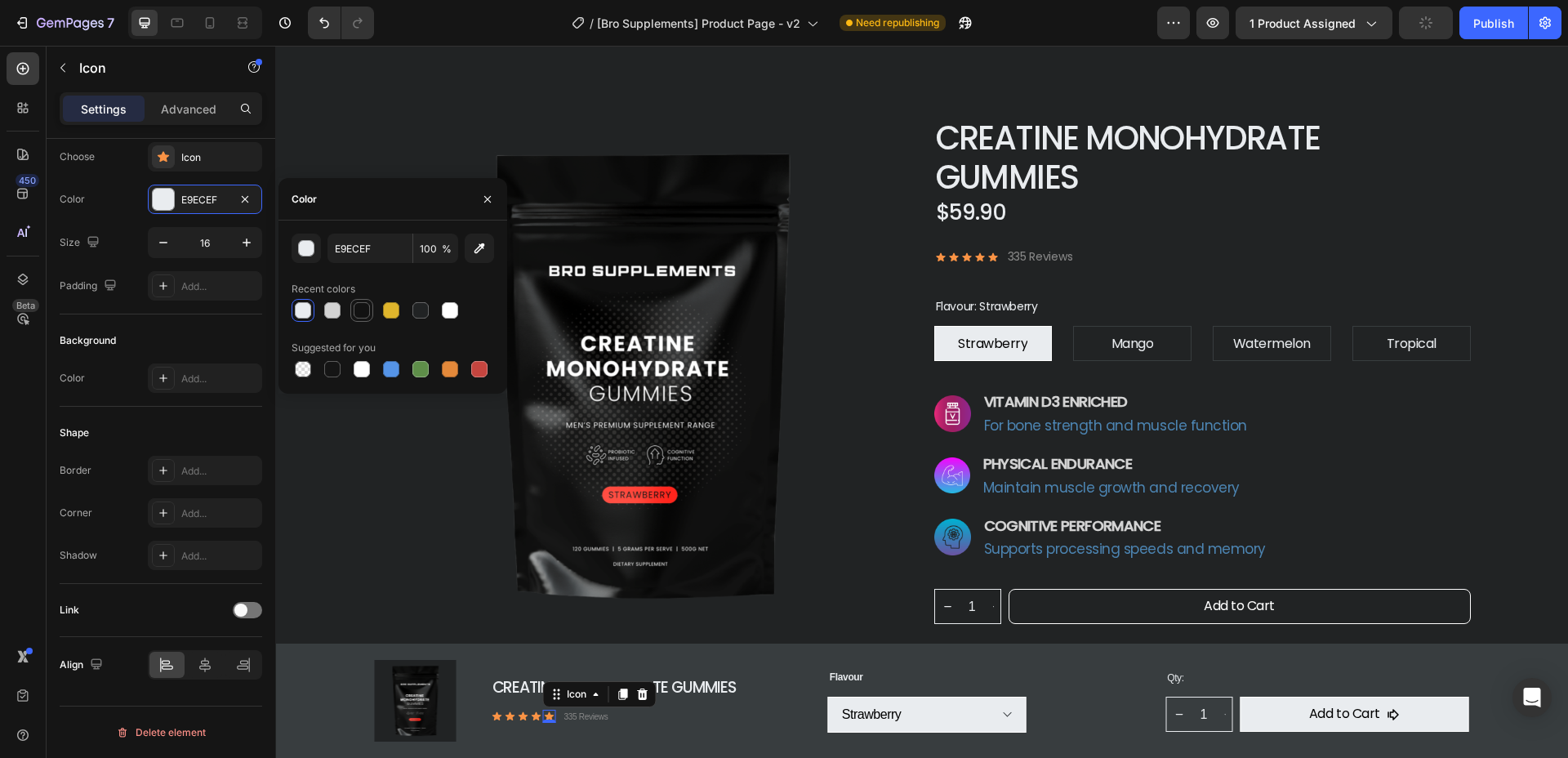
click at [364, 309] on div at bounding box center [361, 310] width 17 height 17
type input "121212"
click at [189, 332] on div "Background" at bounding box center [160, 340] width 202 height 26
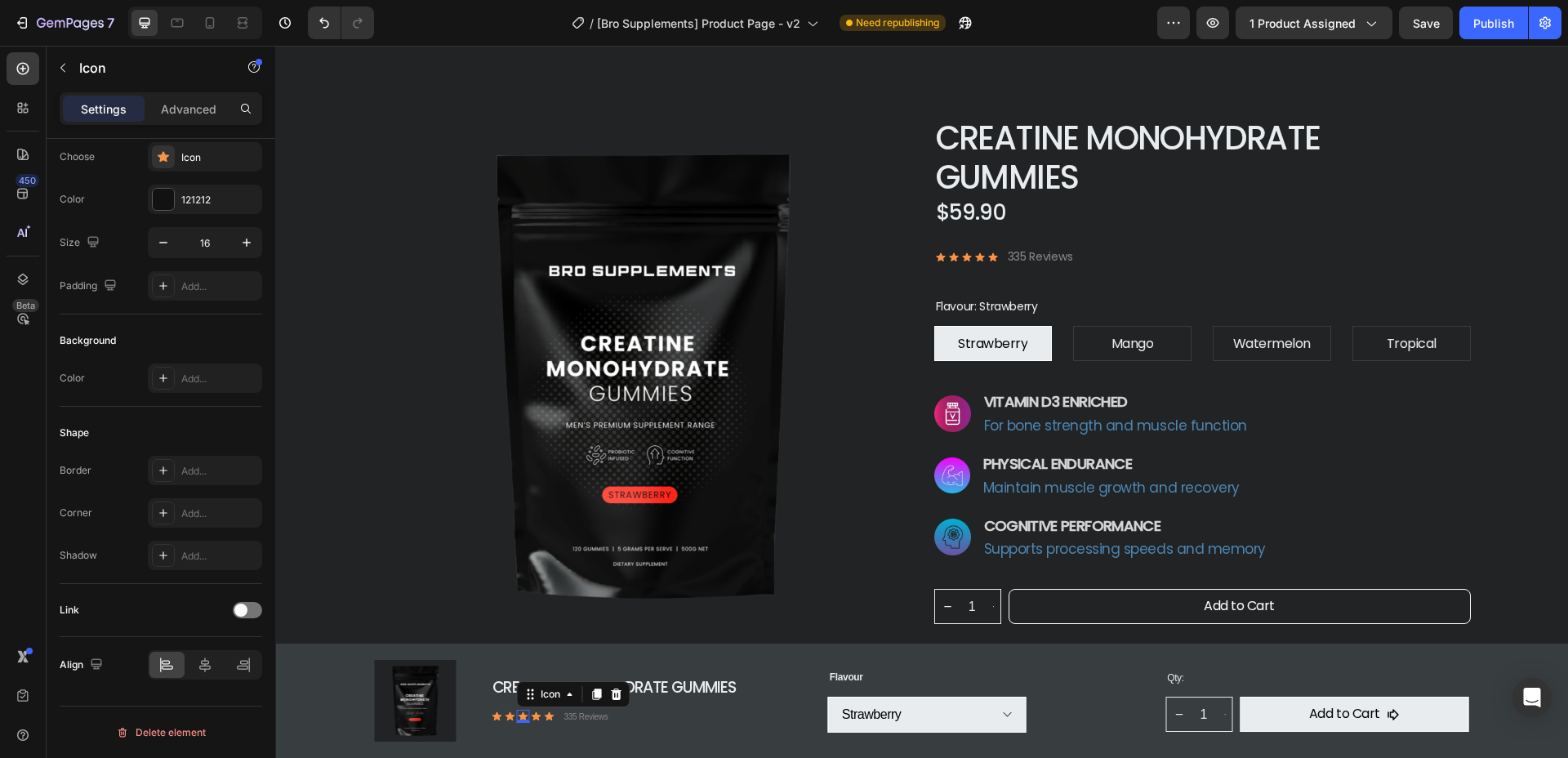
scroll to position [0, 0]
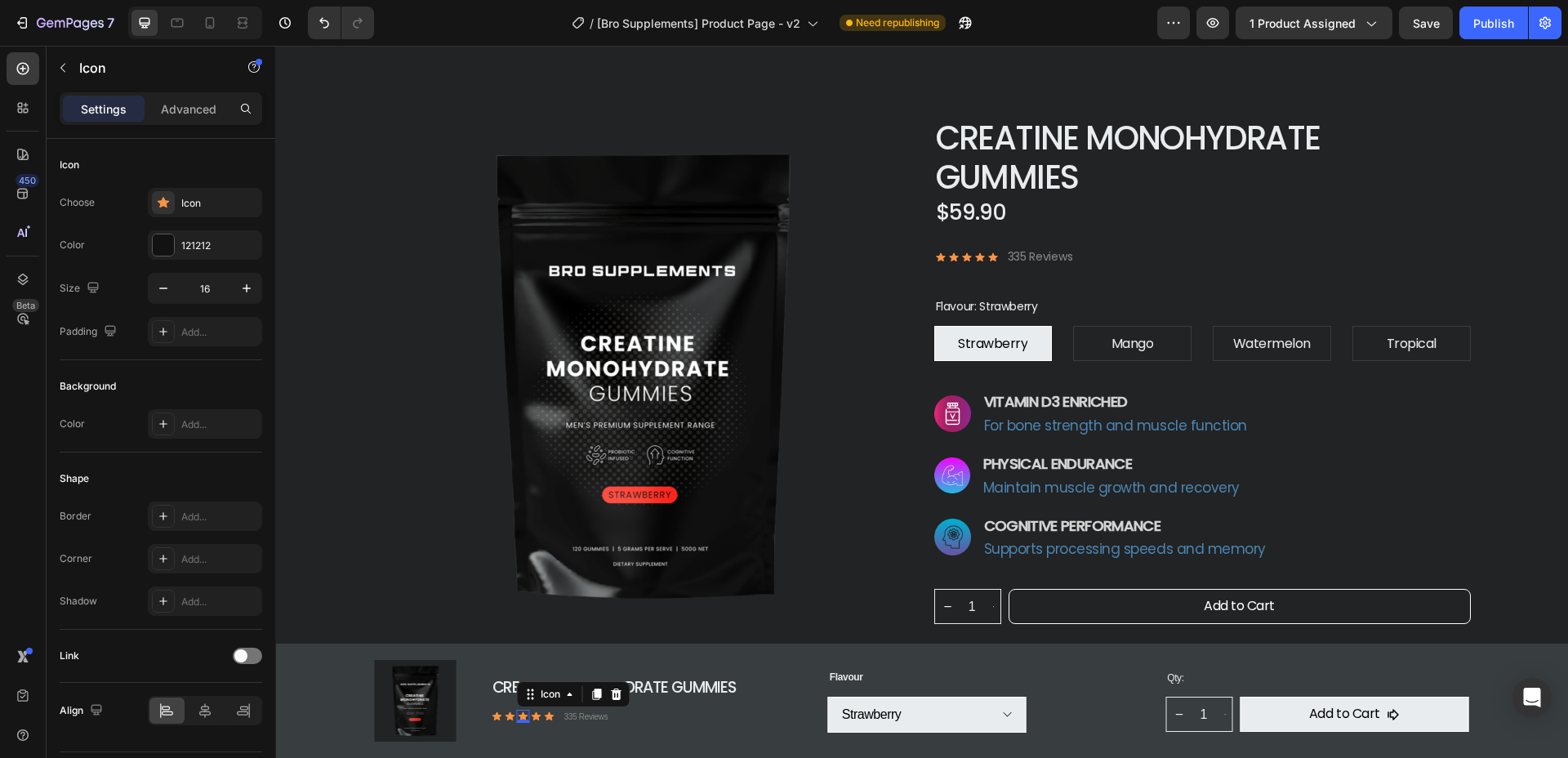
click at [519, 715] on div "Icon 0" at bounding box center [523, 716] width 13 height 13
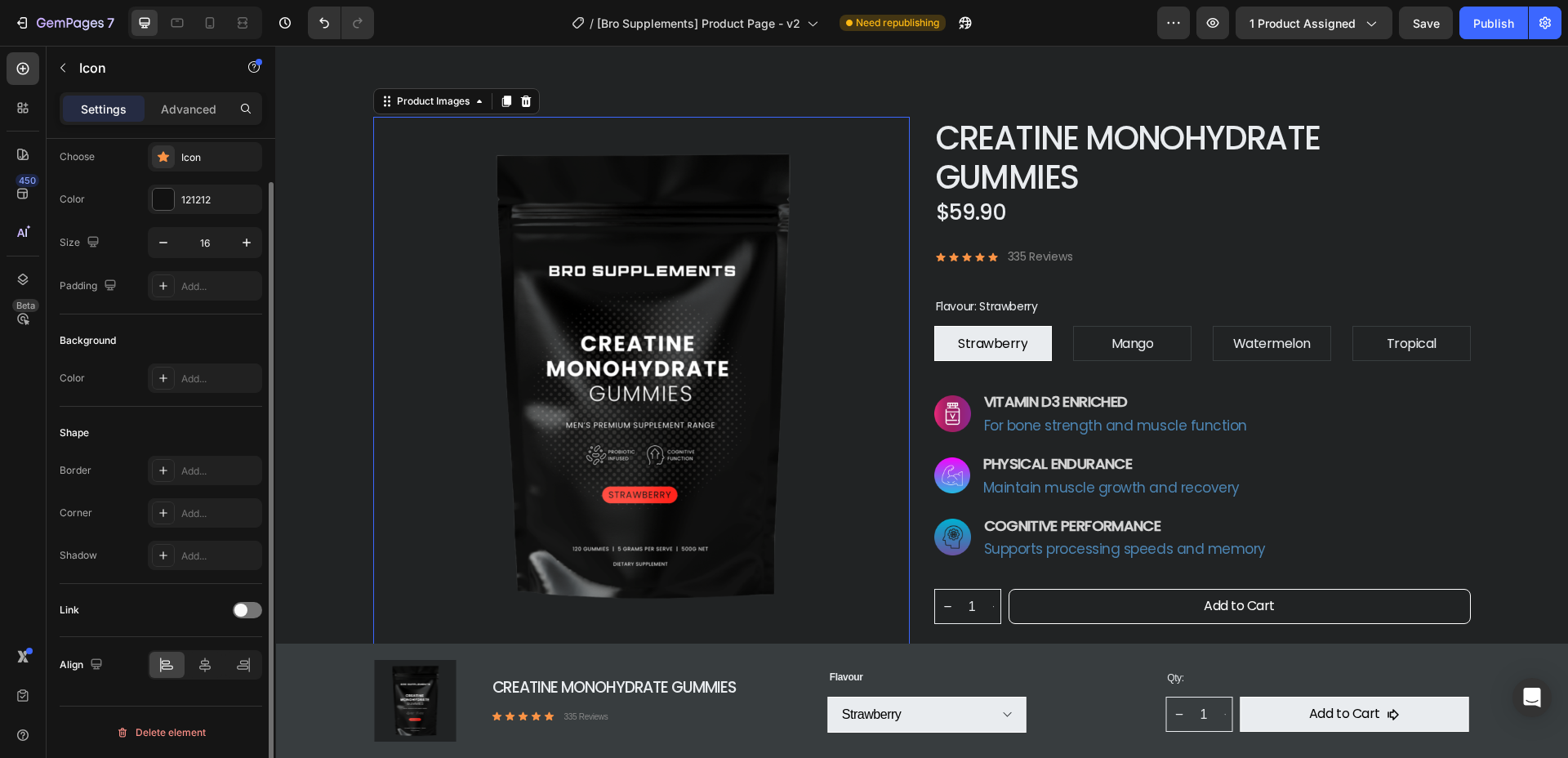
click at [721, 340] on img at bounding box center [641, 376] width 536 height 519
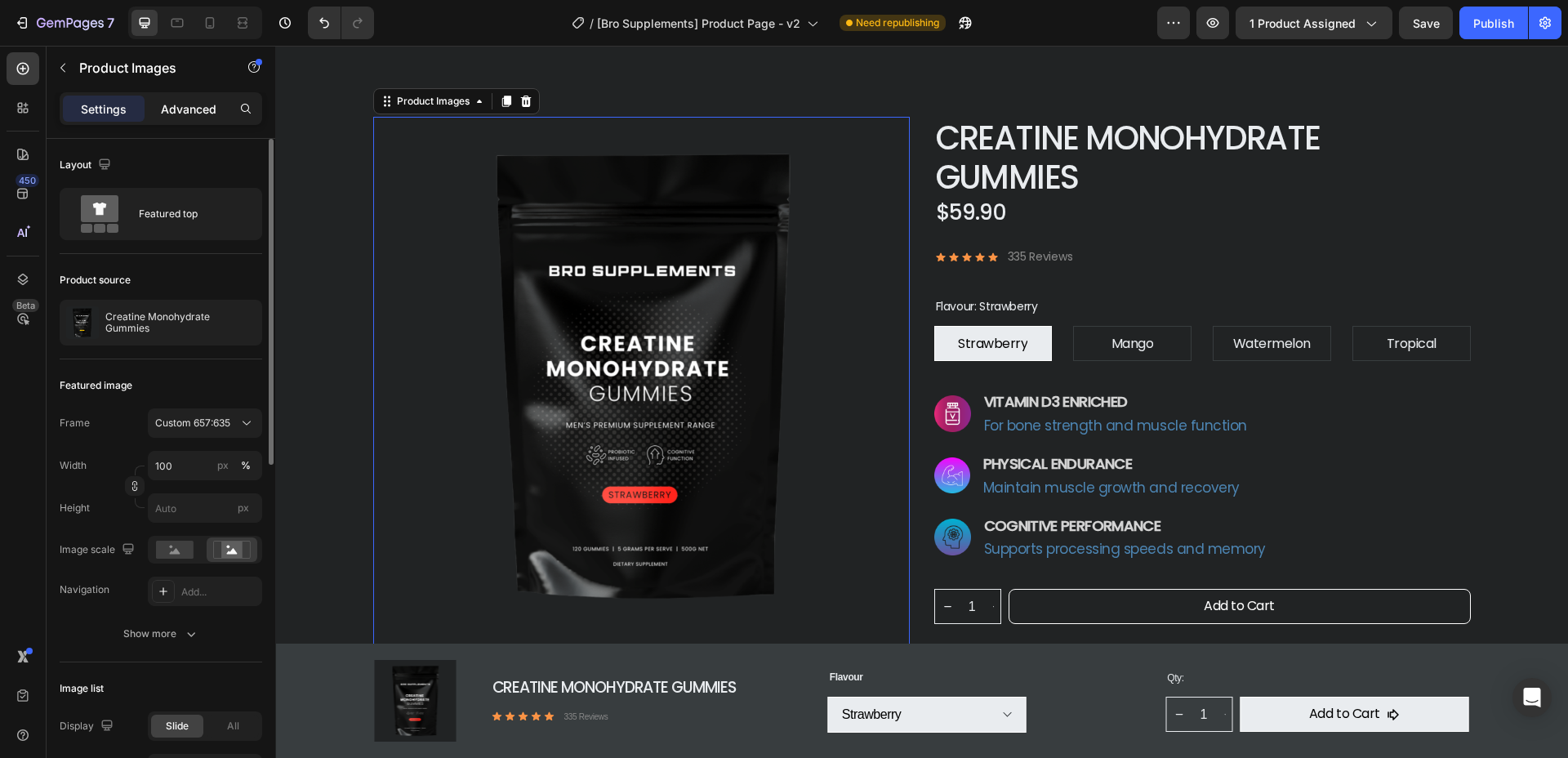
click at [186, 109] on p "Advanced" at bounding box center [188, 109] width 56 height 17
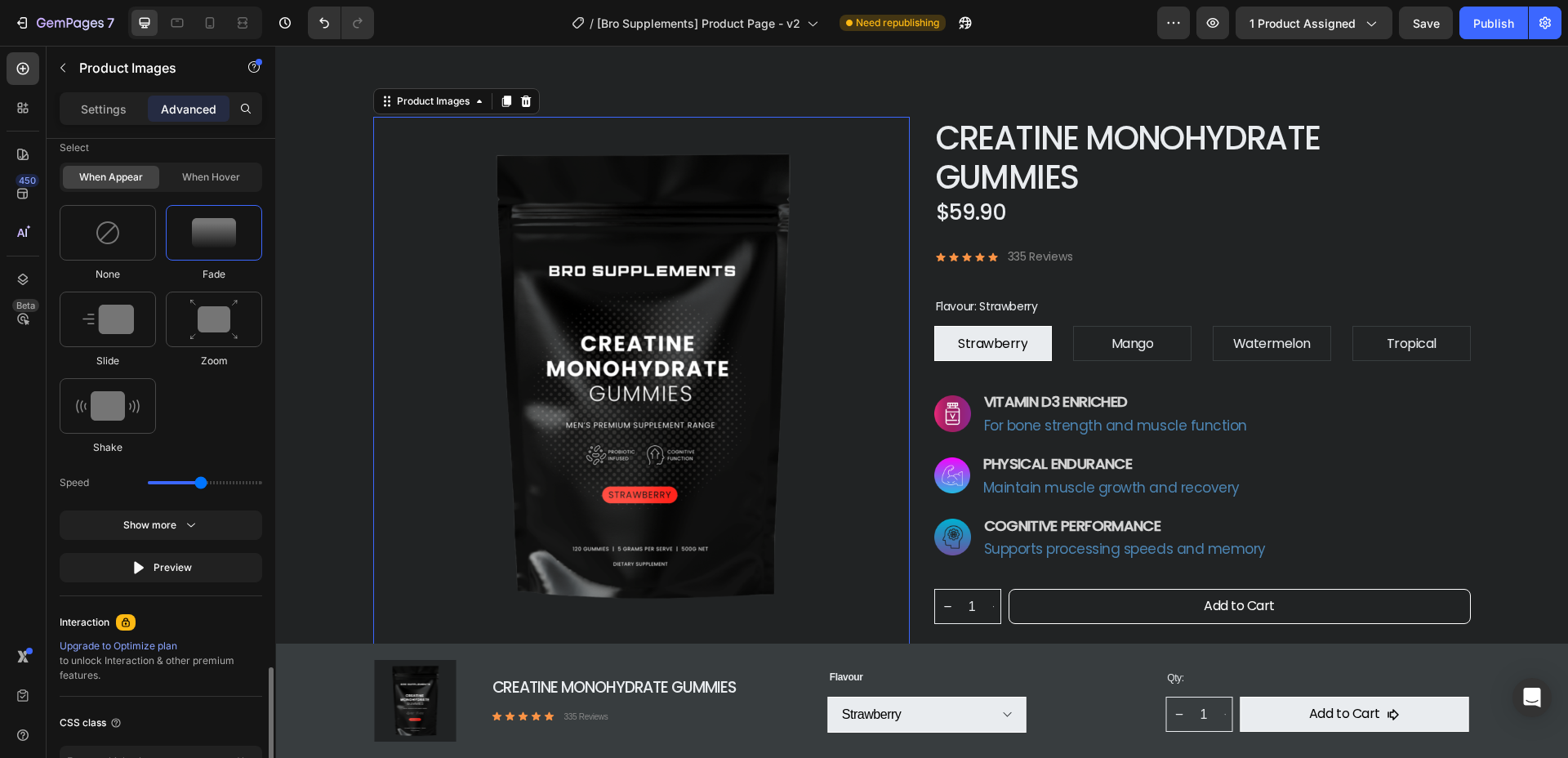
scroll to position [1098, 0]
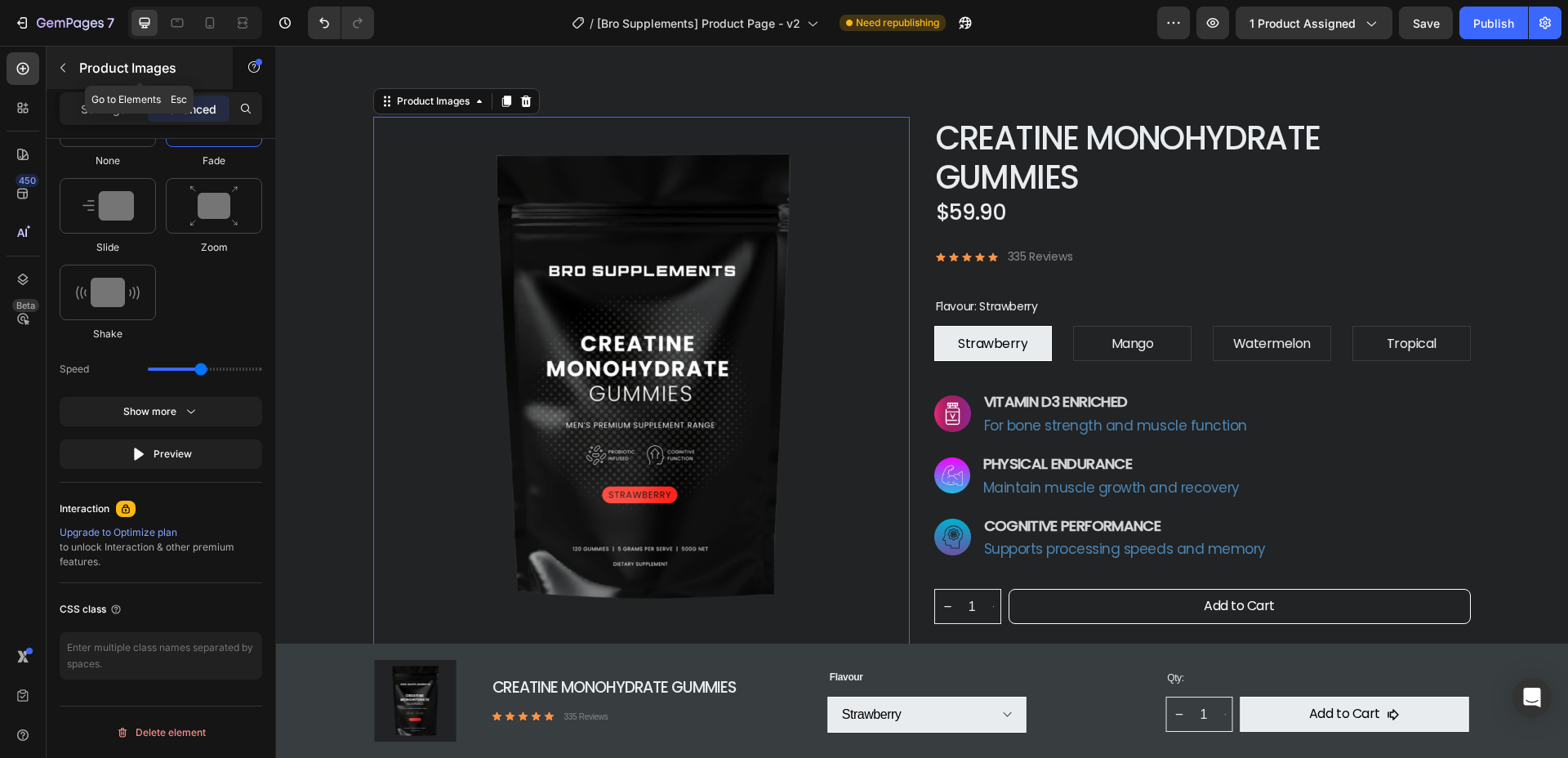
drag, startPoint x: 65, startPoint y: 68, endPoint x: 65, endPoint y: 77, distance: 9.0
click at [65, 77] on button "button" at bounding box center [63, 68] width 26 height 26
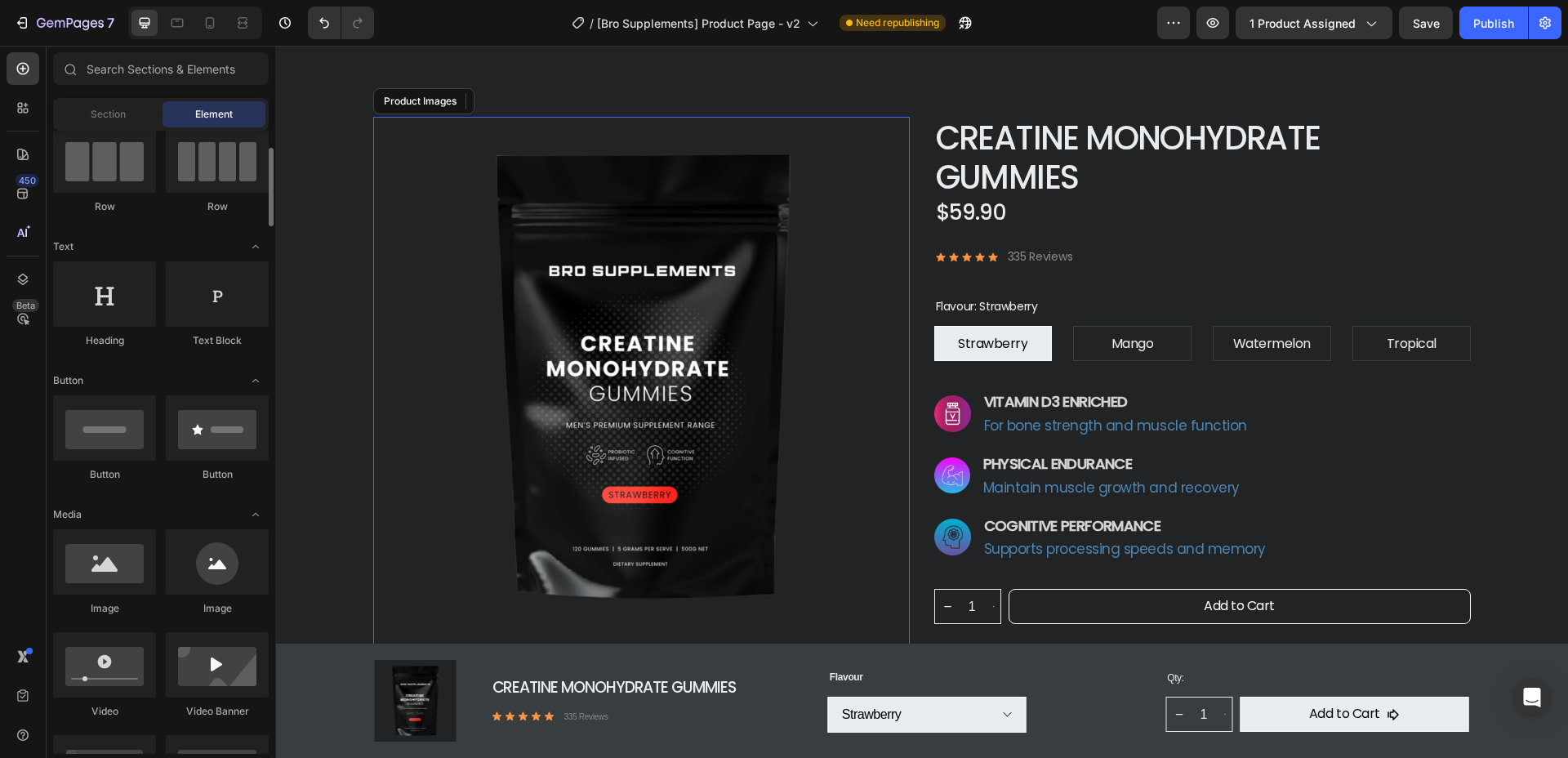
scroll to position [0, 0]
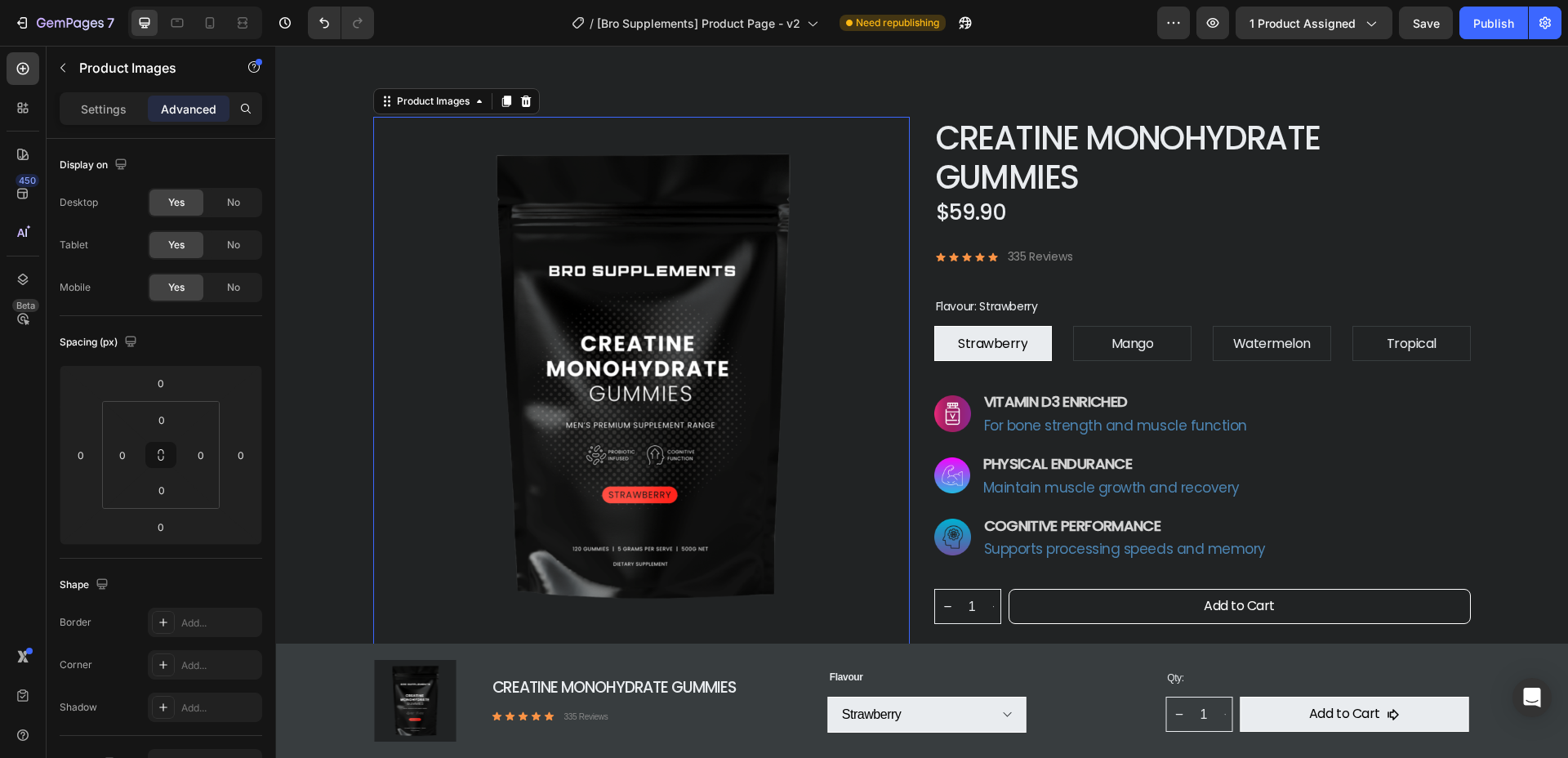
click at [551, 278] on img at bounding box center [641, 376] width 536 height 519
click at [524, 105] on icon at bounding box center [525, 101] width 10 height 11
